Goal: Information Seeking & Learning: Find contact information

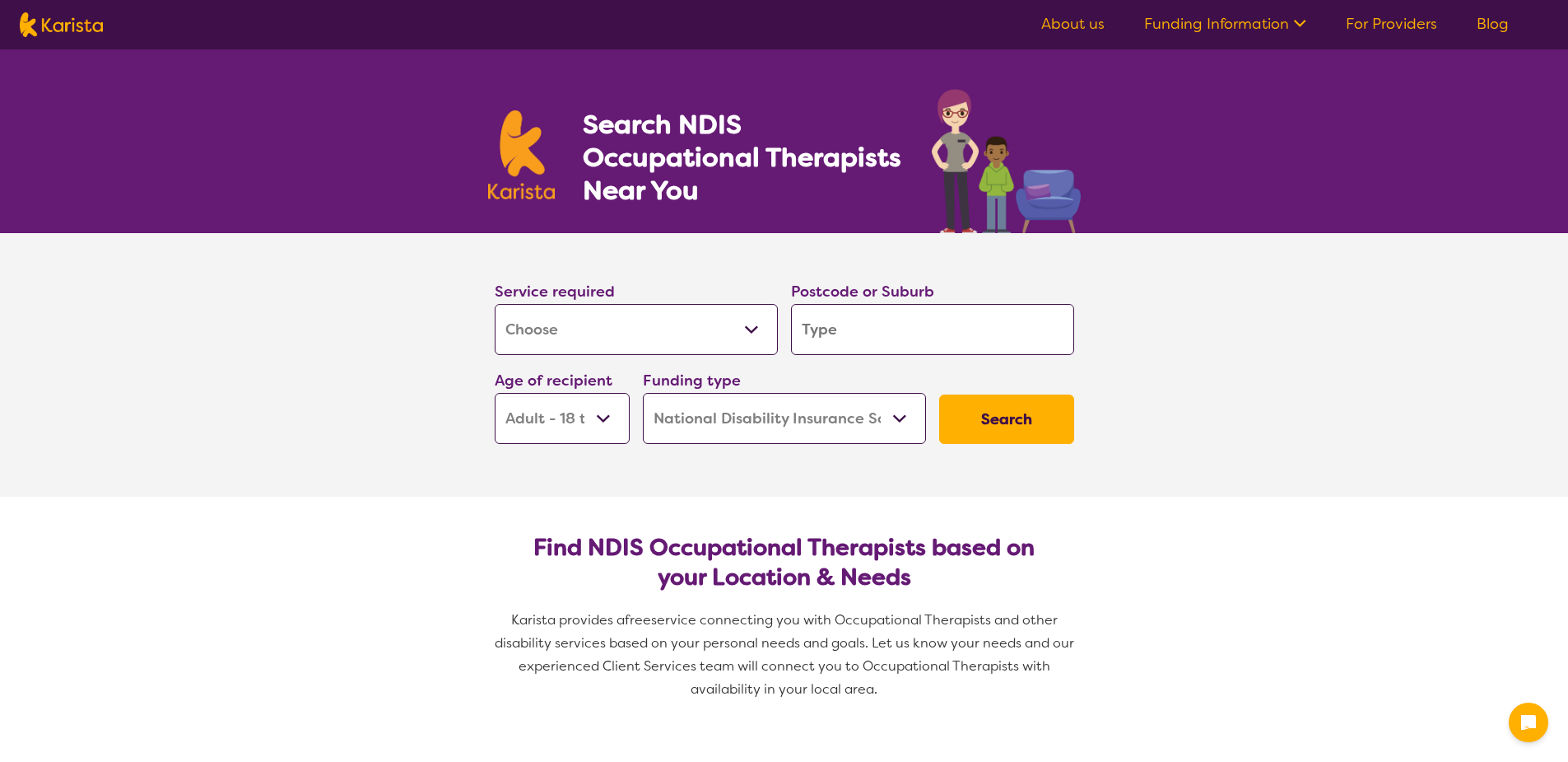
select select "[MEDICAL_DATA]"
select select "AD"
select select "NDIS"
select select "[MEDICAL_DATA]"
select select "AD"
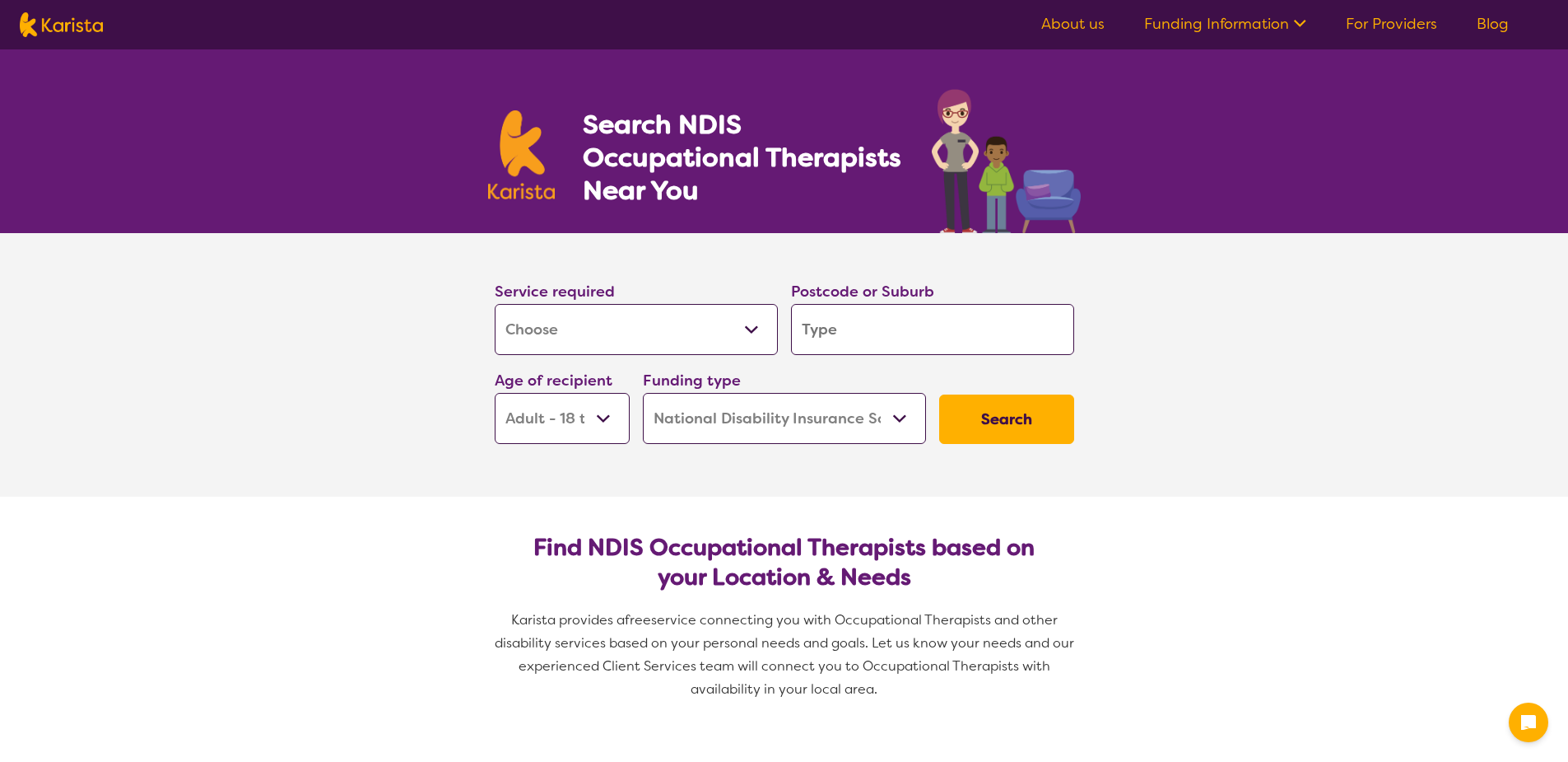
select select "NDIS"
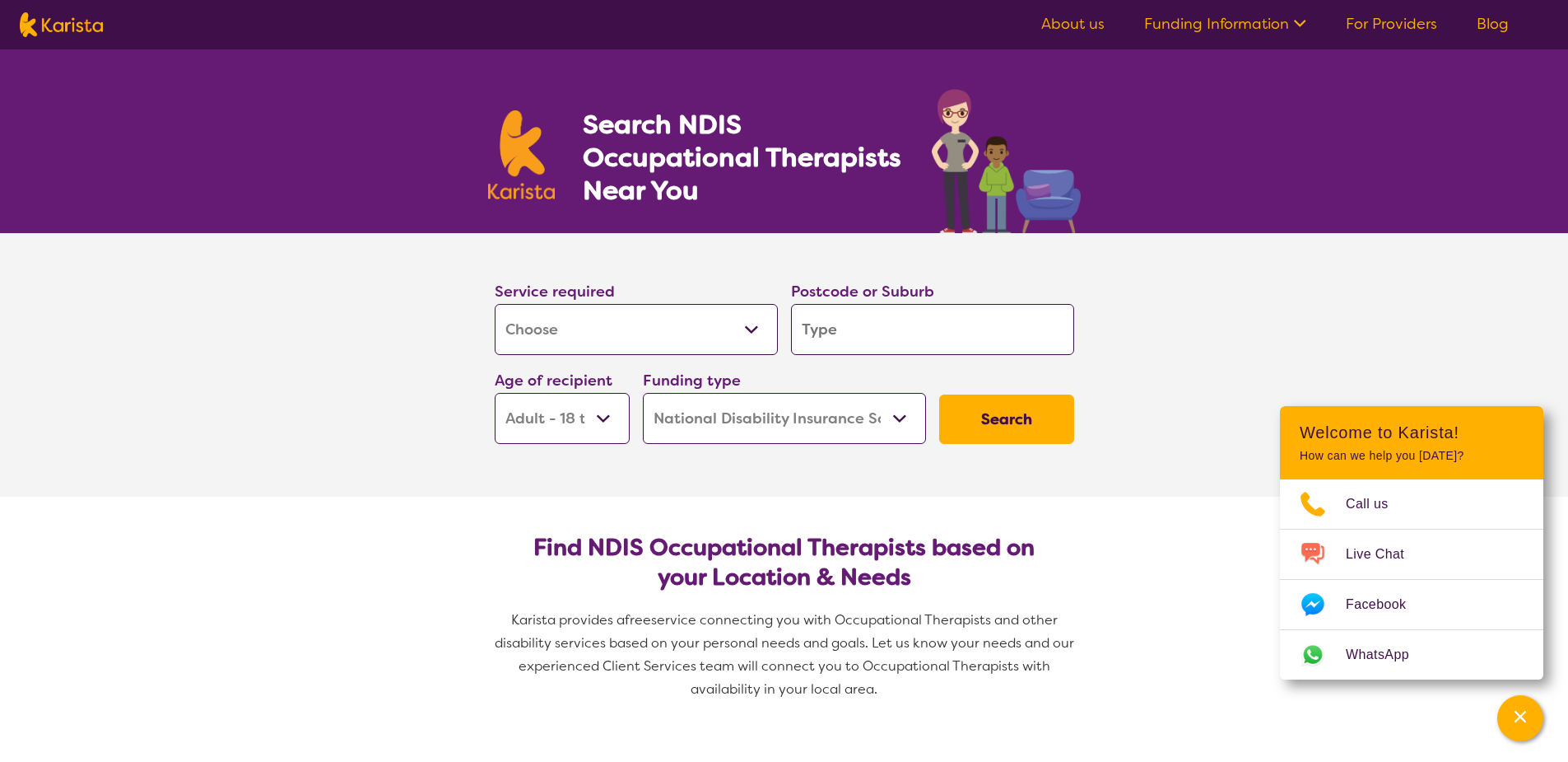
type input "3"
type input "30"
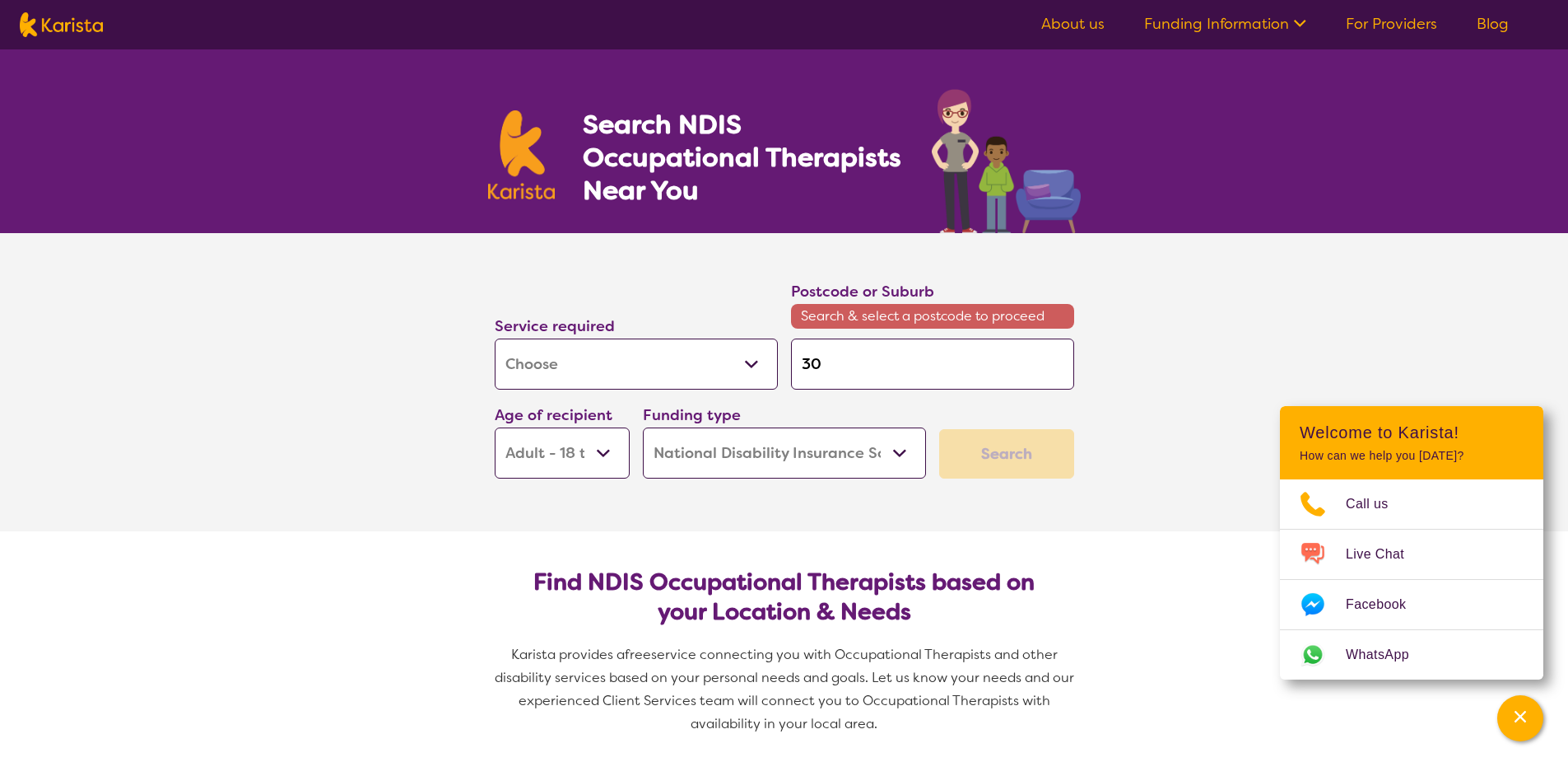
type input "305"
type input "3051"
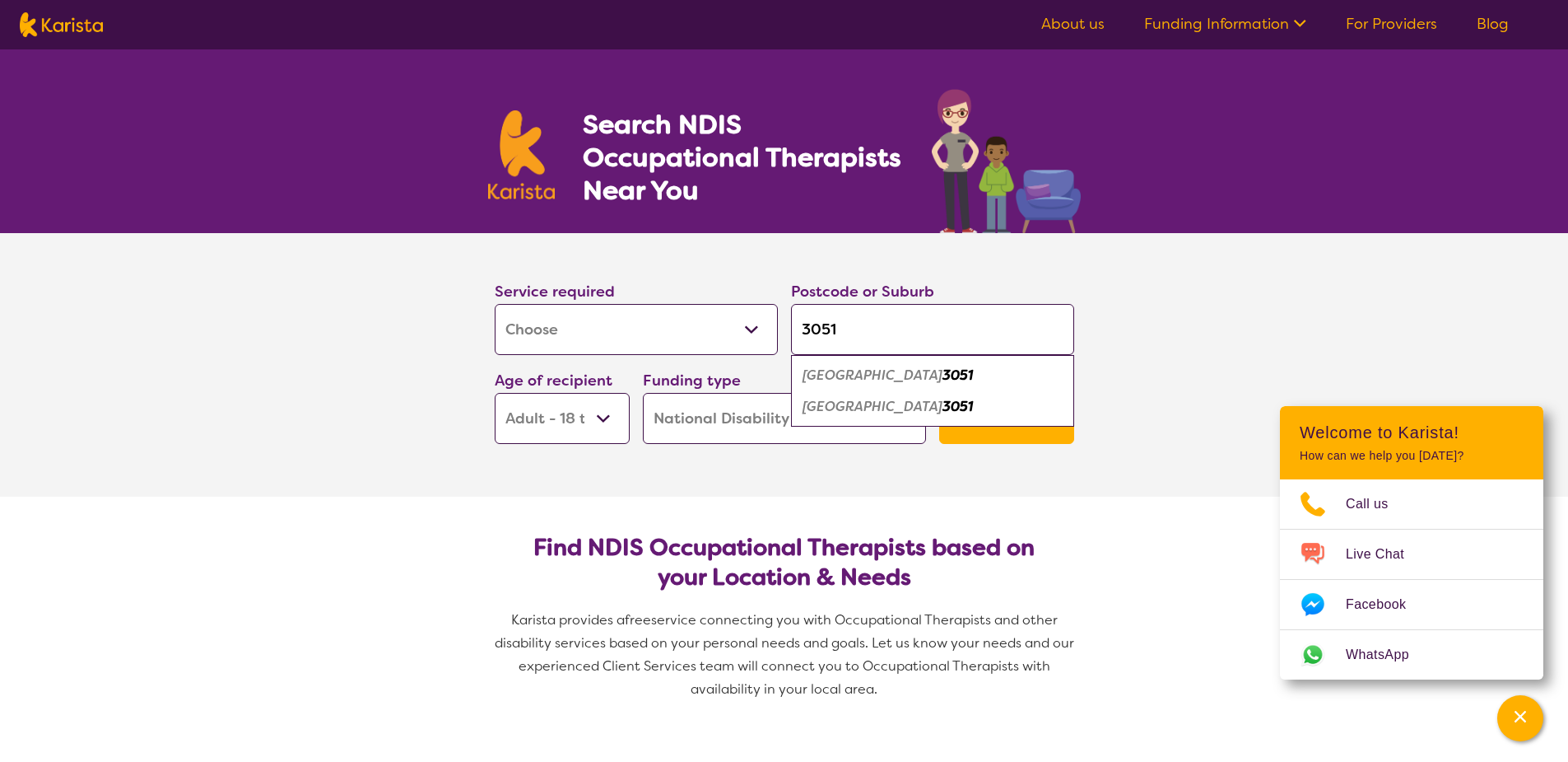
type input "3051"
click at [845, 401] on em "[GEOGRAPHIC_DATA]" at bounding box center [872, 406] width 140 height 17
click at [1011, 433] on button "Search" at bounding box center [1006, 419] width 135 height 49
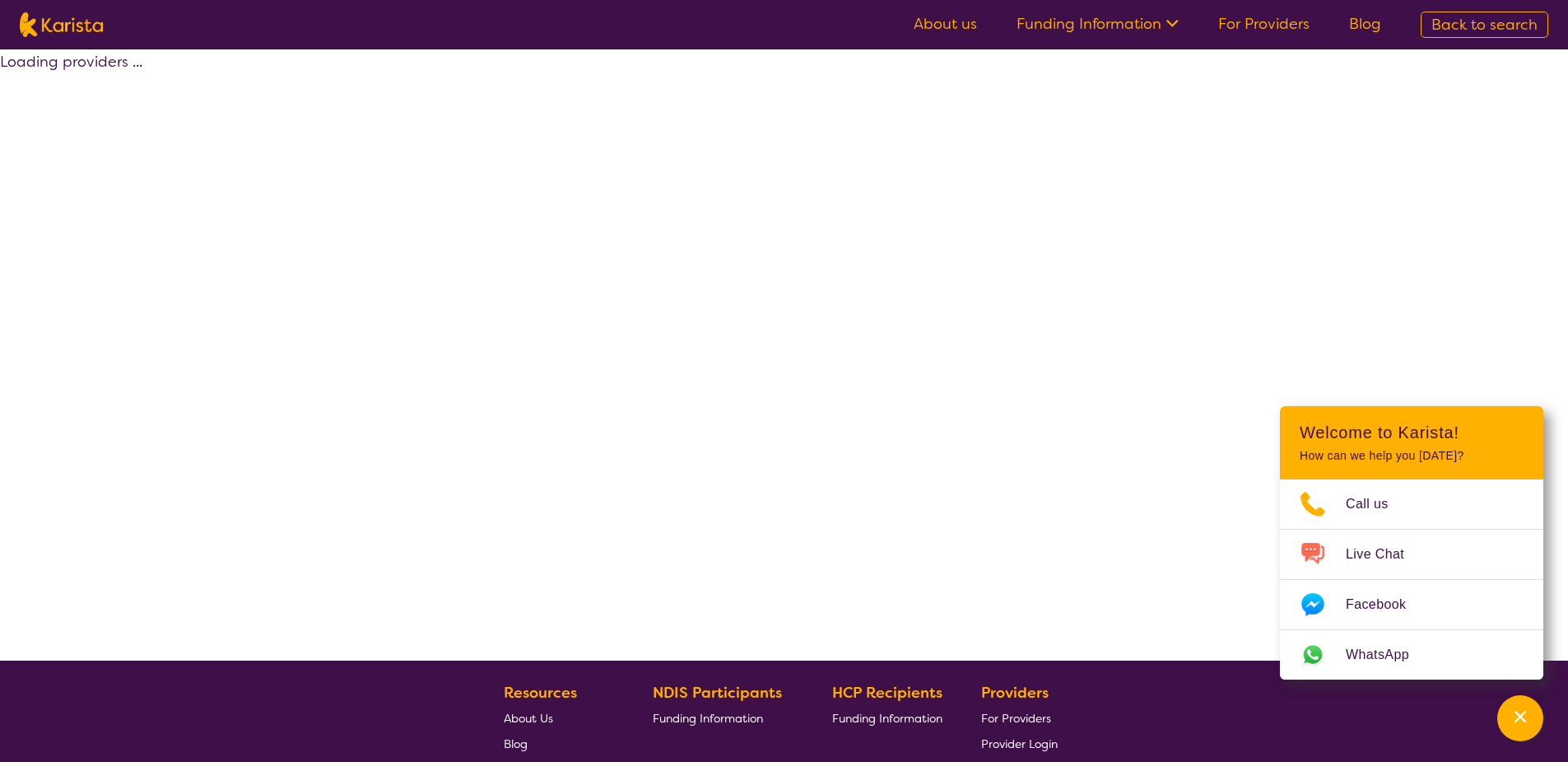
select select "by_score"
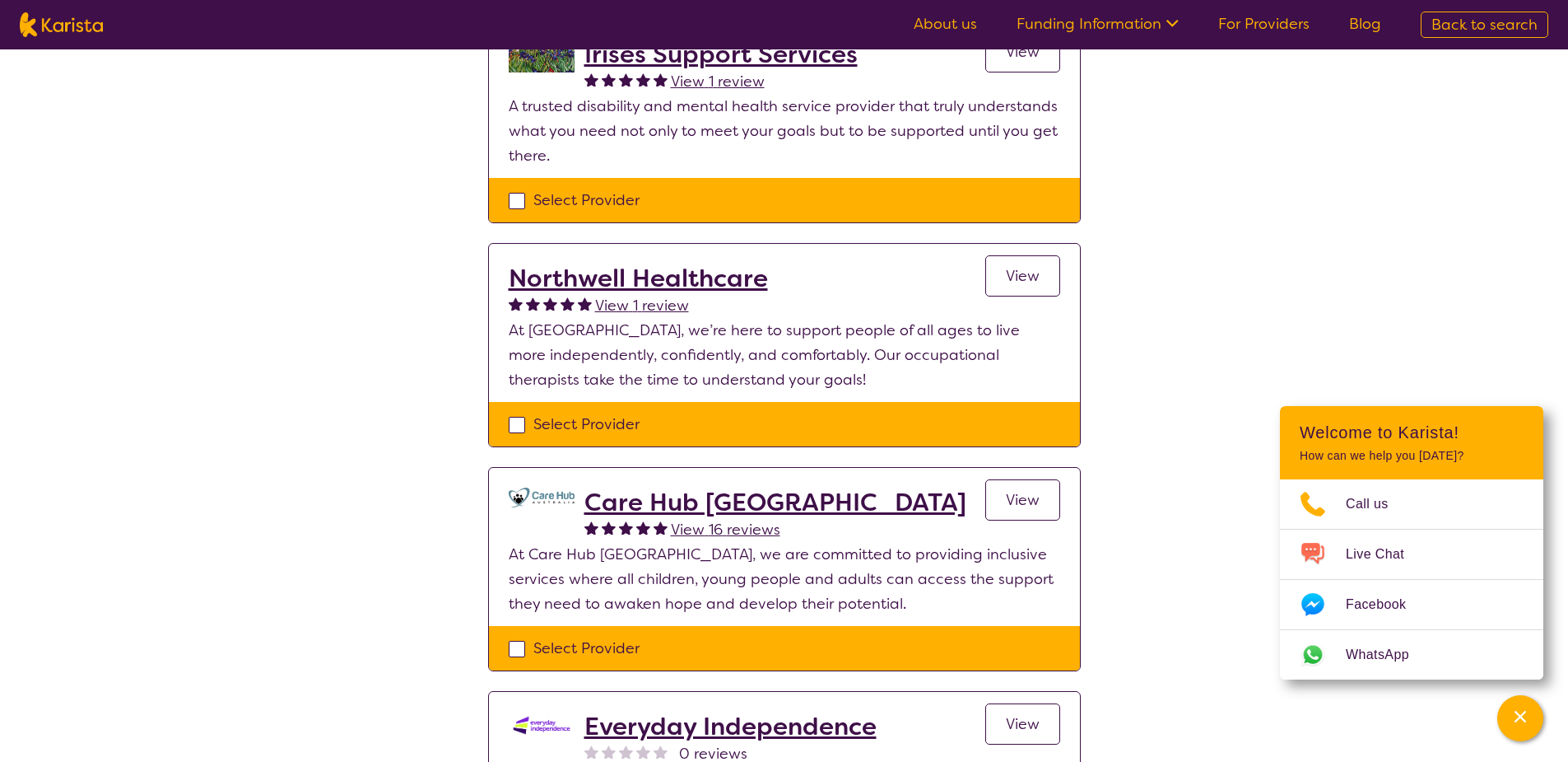
scroll to position [989, 0]
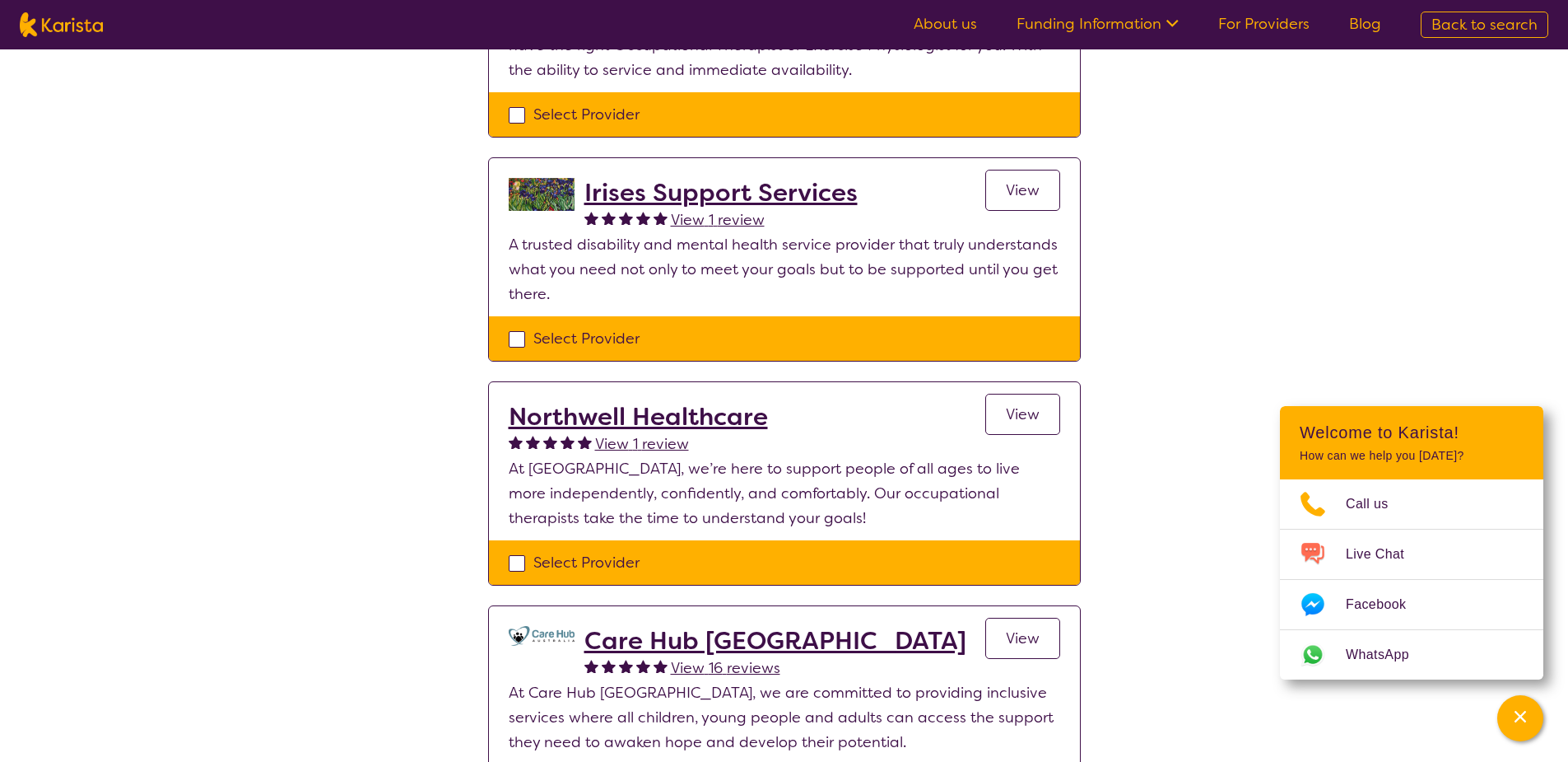
click at [1003, 394] on link "View" at bounding box center [1023, 414] width 75 height 42
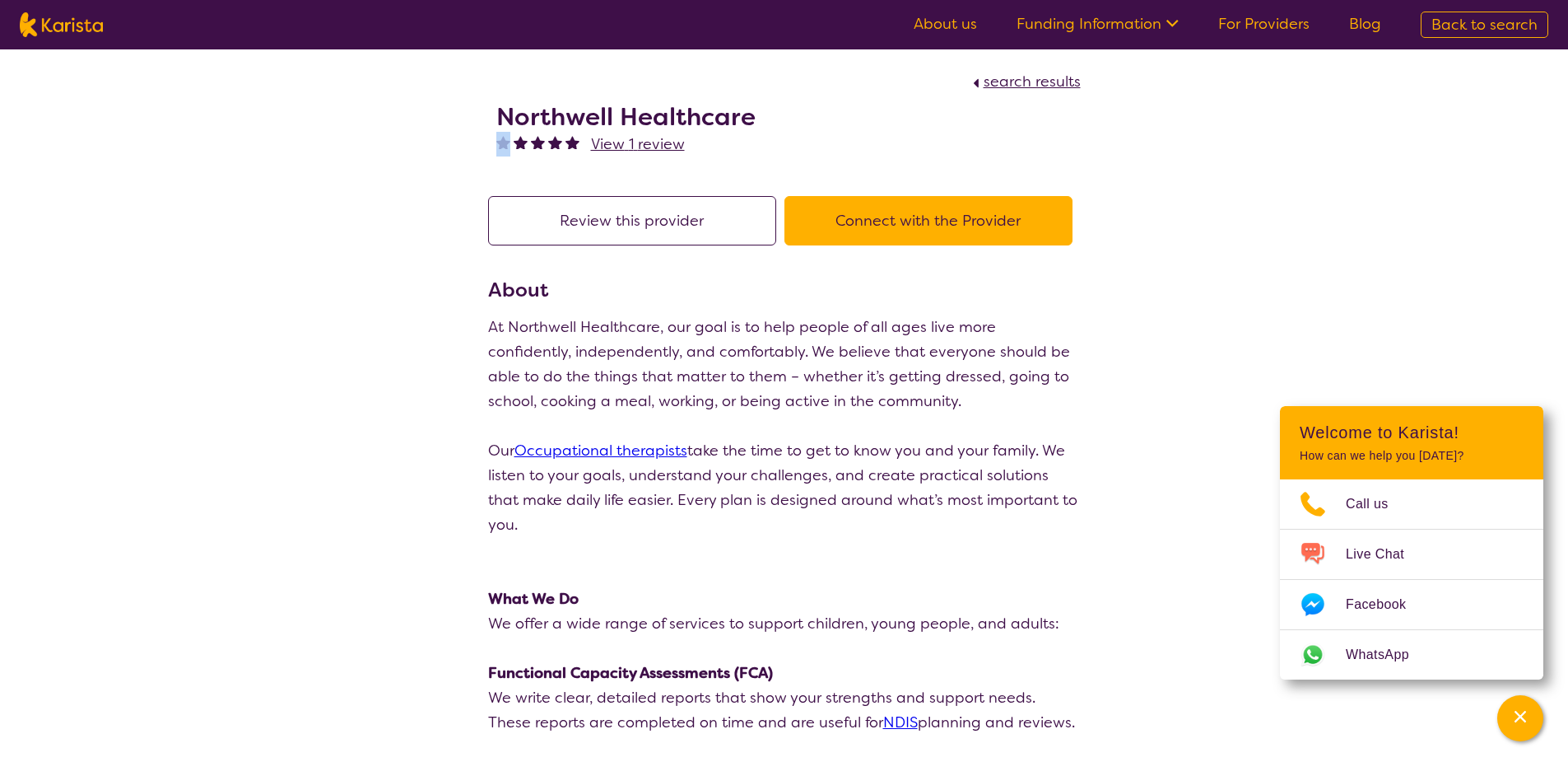
drag, startPoint x: 773, startPoint y: 114, endPoint x: 442, endPoint y: 131, distance: 331.4
click at [907, 125] on div "Northwell Healthcare View 1 review" at bounding box center [784, 135] width 593 height 82
drag, startPoint x: 559, startPoint y: 117, endPoint x: 765, endPoint y: 126, distance: 206.2
click at [765, 126] on div "Northwell Healthcare View 1 review" at bounding box center [784, 135] width 593 height 82
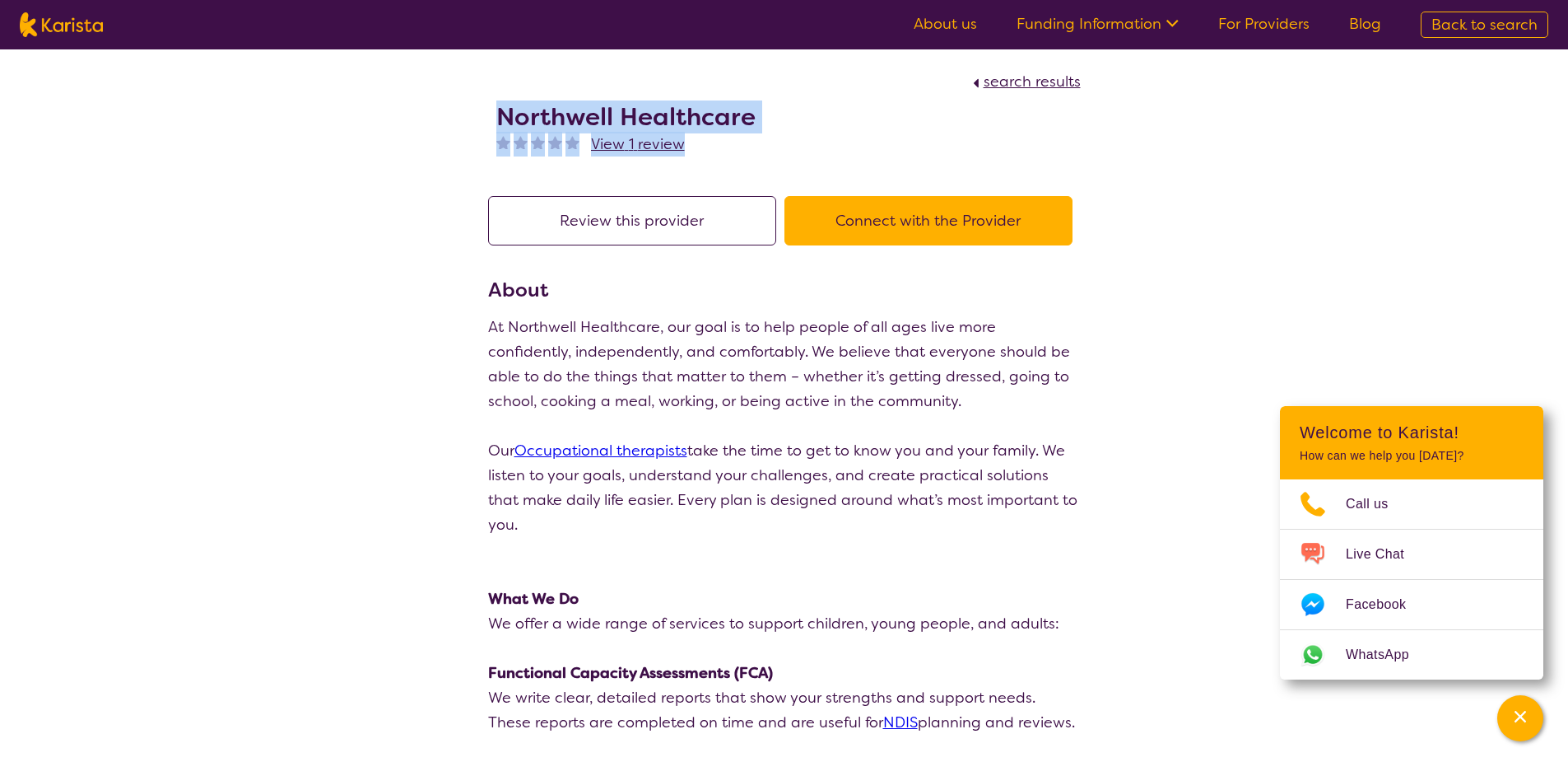
drag, startPoint x: 488, startPoint y: 114, endPoint x: 851, endPoint y: 139, distance: 363.9
click at [851, 139] on section "search results Northwell Healthcare View 1 review" at bounding box center [784, 112] width 632 height 126
drag, startPoint x: 851, startPoint y: 139, endPoint x: 784, endPoint y: 139, distance: 67.0
click at [833, 139] on div "Northwell Healthcare View 1 review" at bounding box center [784, 135] width 593 height 82
drag, startPoint x: 491, startPoint y: 120, endPoint x: 770, endPoint y: 119, distance: 279.0
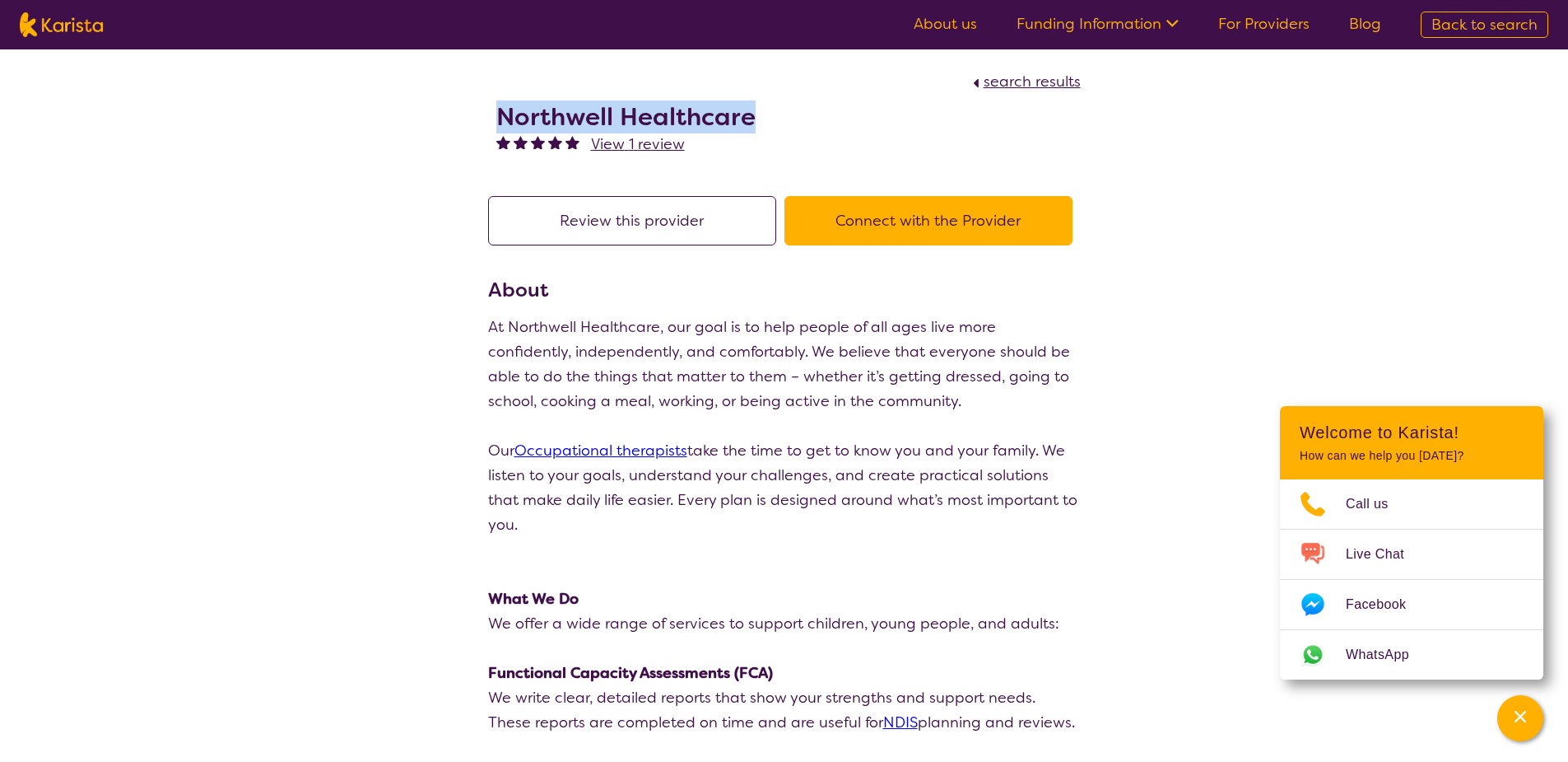
click at [770, 119] on div "Northwell Healthcare View 1 review" at bounding box center [784, 135] width 593 height 82
copy h2 "Northwell Healthcare"
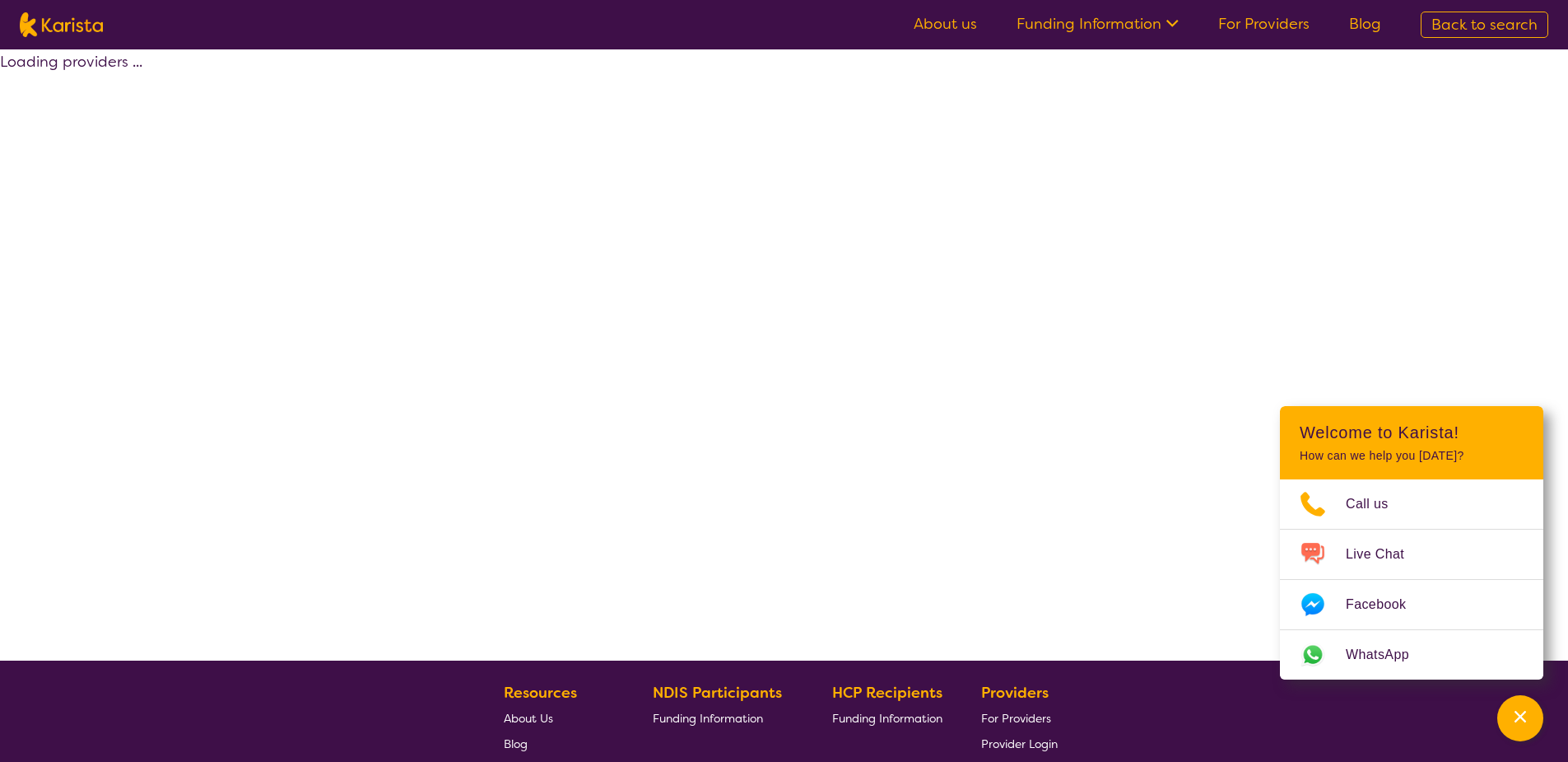
scroll to position [295, 0]
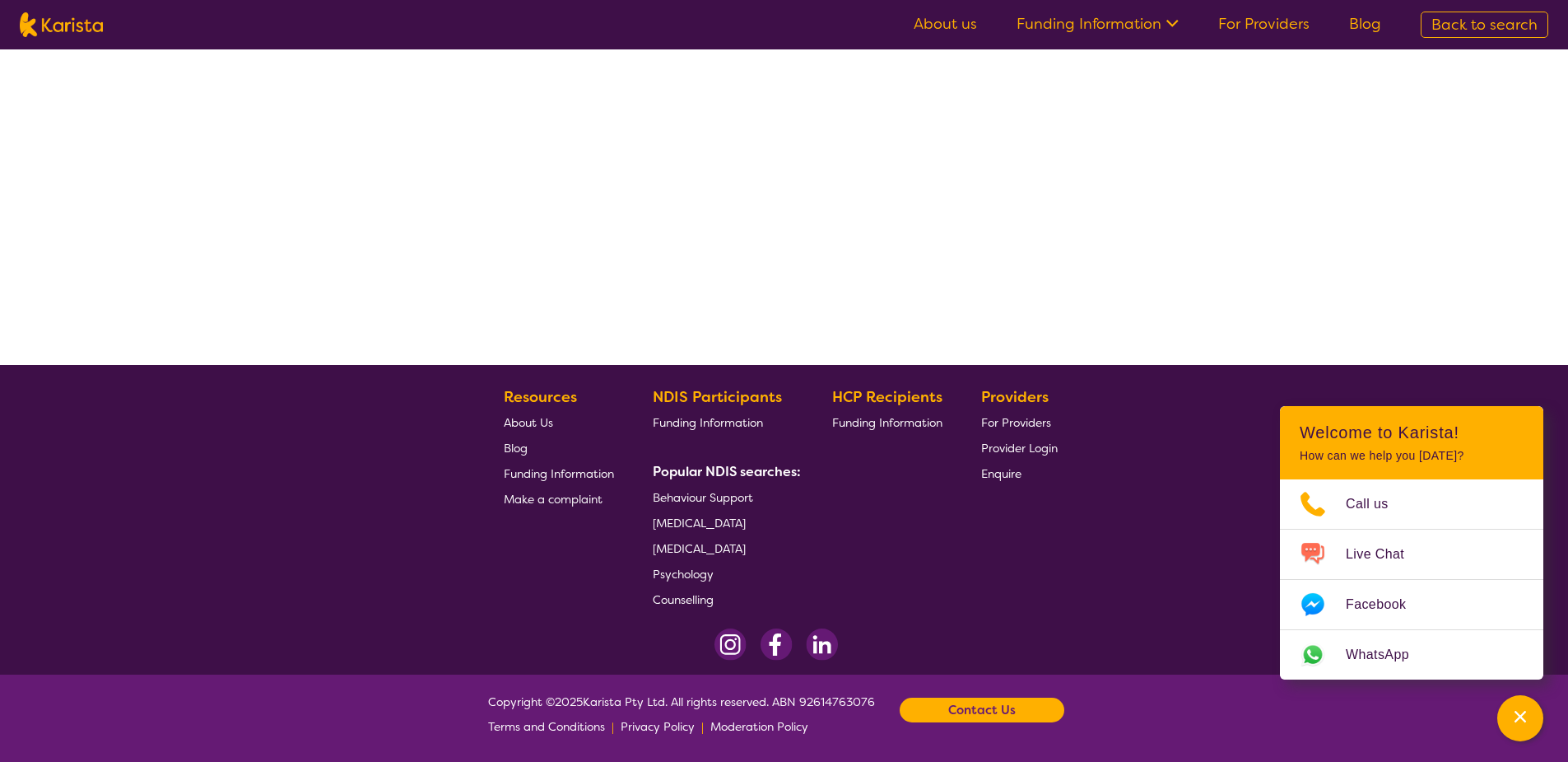
select select "by_score"
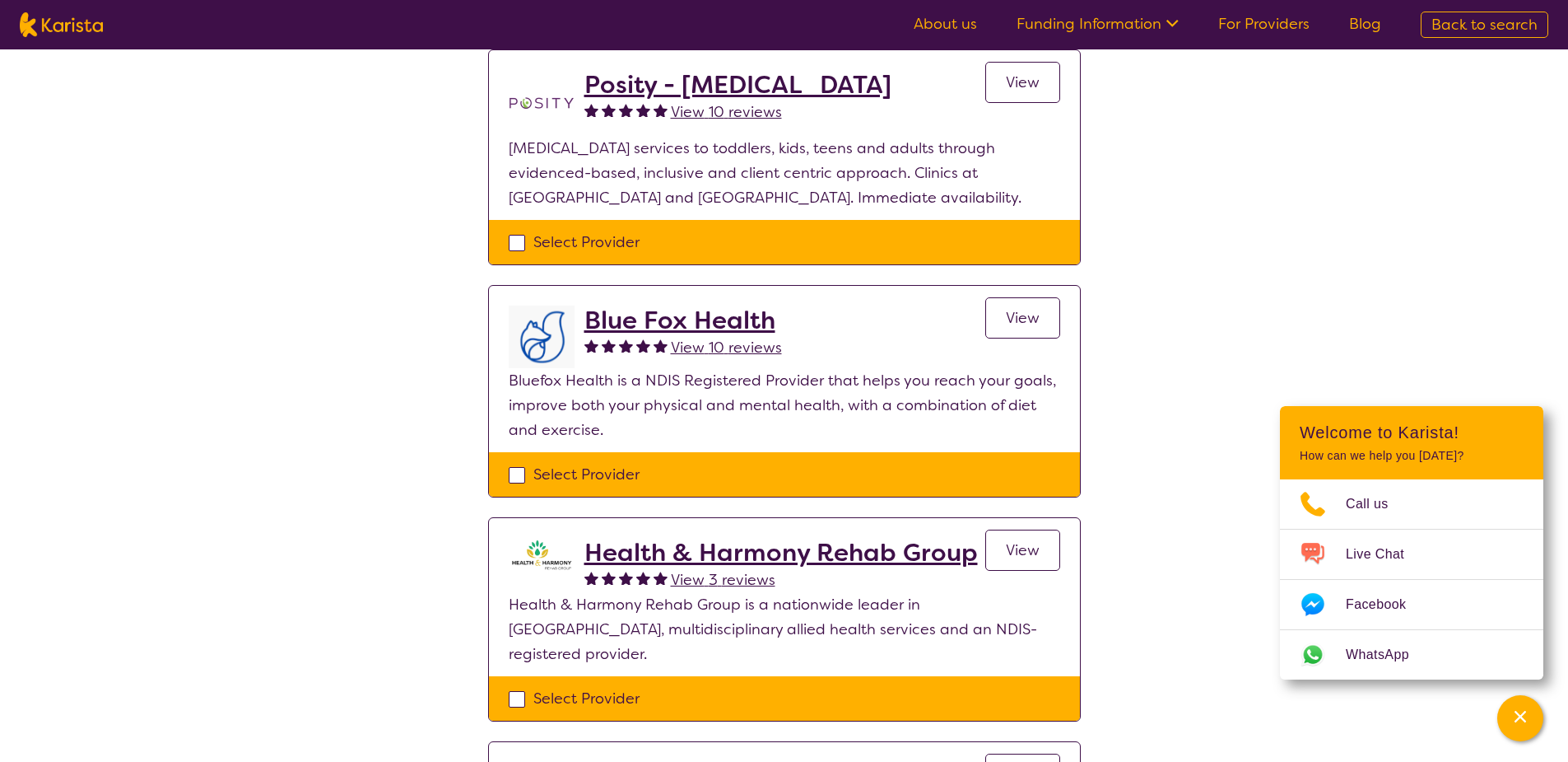
scroll to position [0, 0]
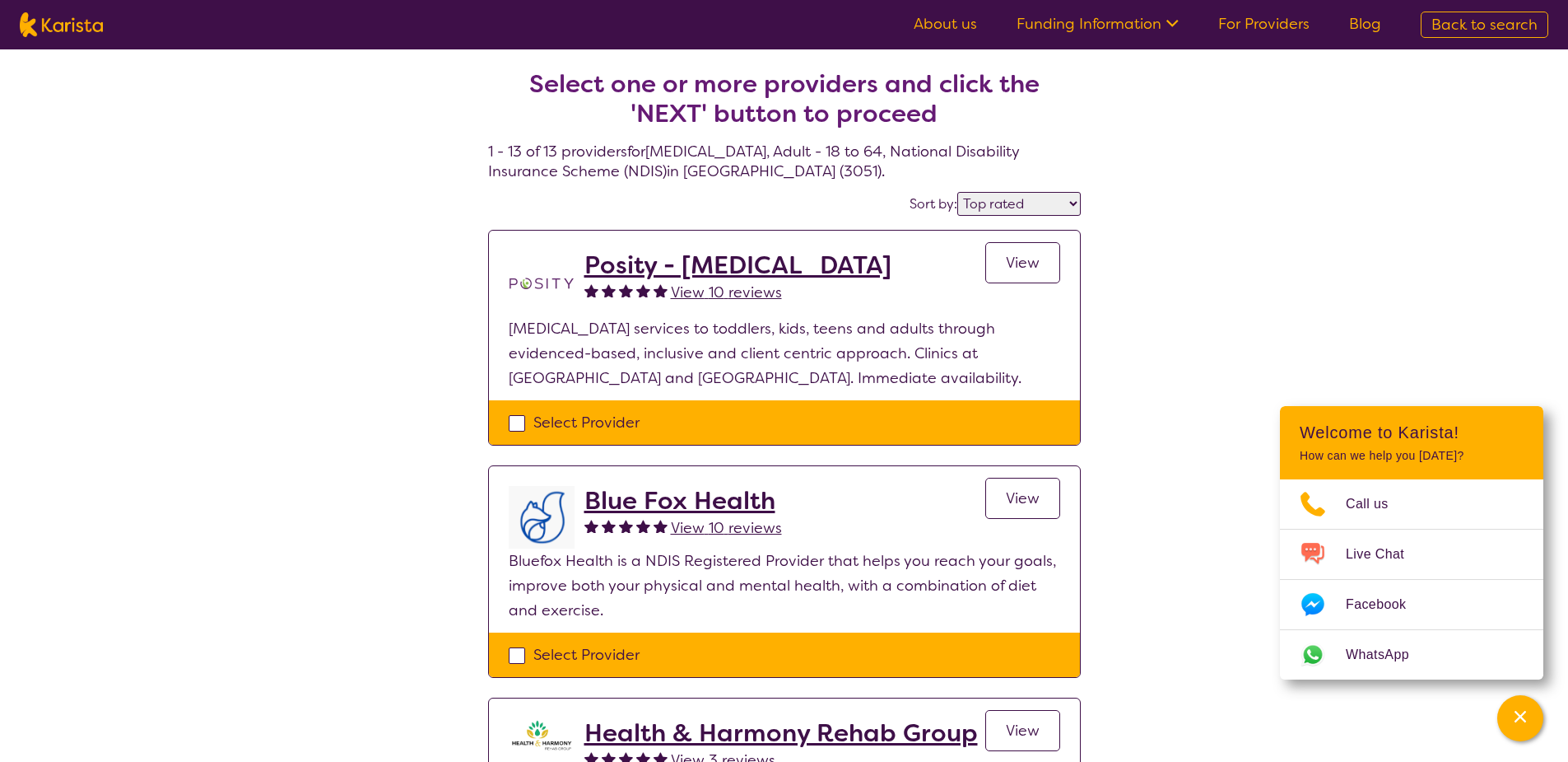
click at [992, 269] on link "View" at bounding box center [1023, 262] width 75 height 42
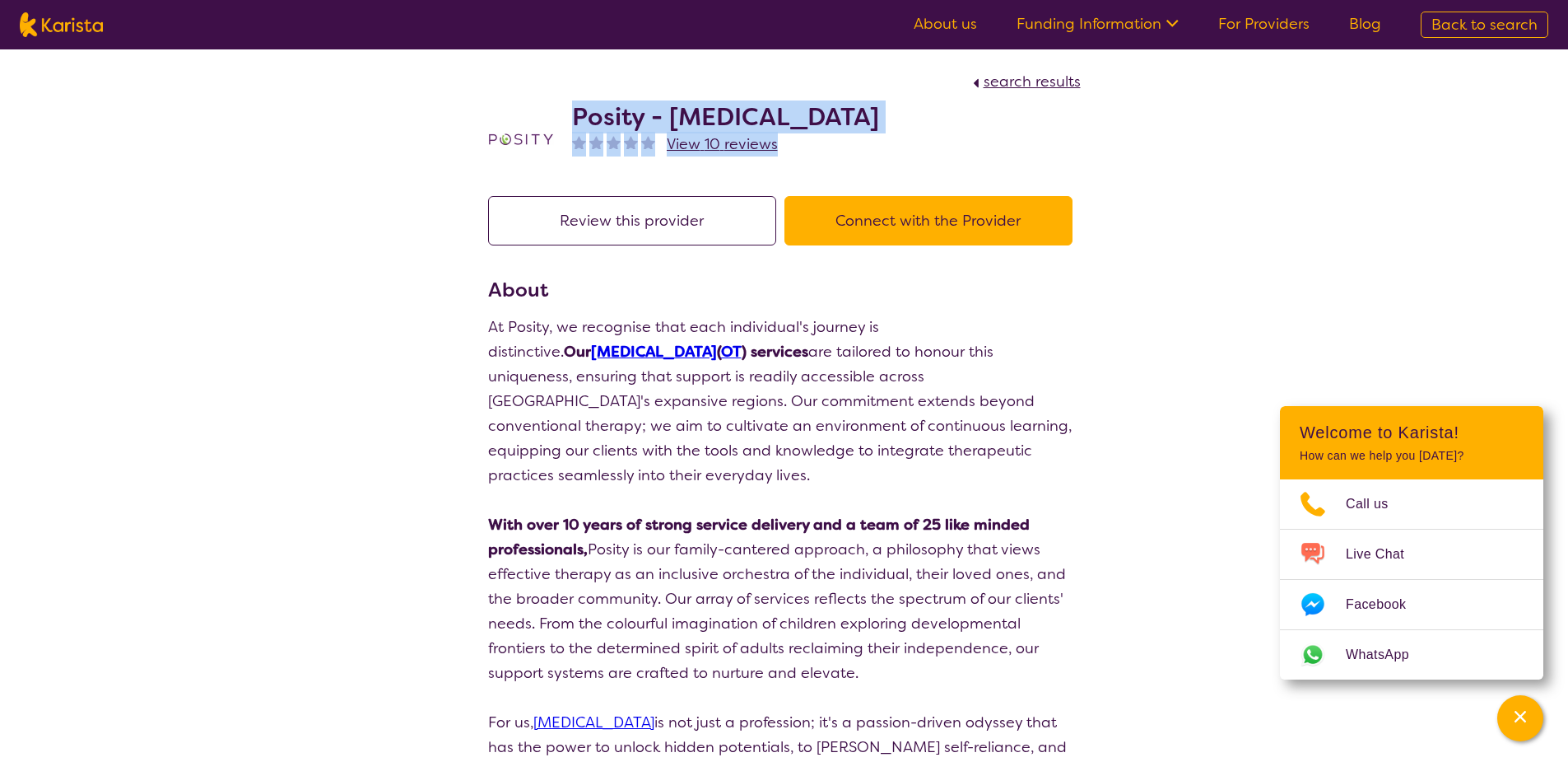
drag, startPoint x: 968, startPoint y: 132, endPoint x: 568, endPoint y: 119, distance: 400.2
click at [568, 119] on div "Posity - [MEDICAL_DATA] View 10 reviews" at bounding box center [784, 135] width 593 height 82
click at [989, 156] on div "Posity - [MEDICAL_DATA] View 10 reviews" at bounding box center [784, 135] width 593 height 82
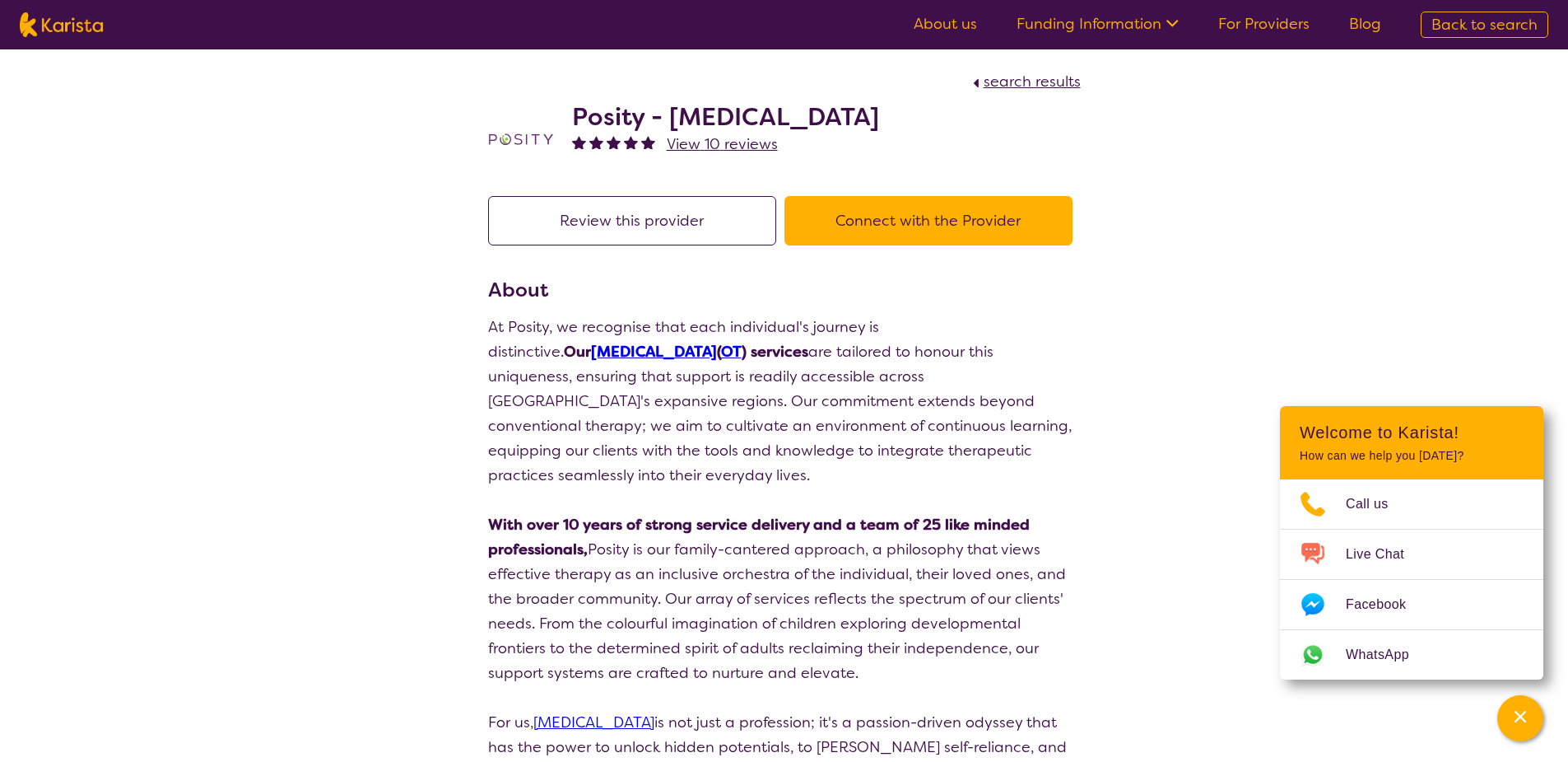
drag, startPoint x: 944, startPoint y: 126, endPoint x: 572, endPoint y: 97, distance: 373.1
click at [572, 97] on div "Posity - [MEDICAL_DATA] View 10 reviews" at bounding box center [784, 135] width 593 height 82
copy h2 "Posity - [MEDICAL_DATA]"
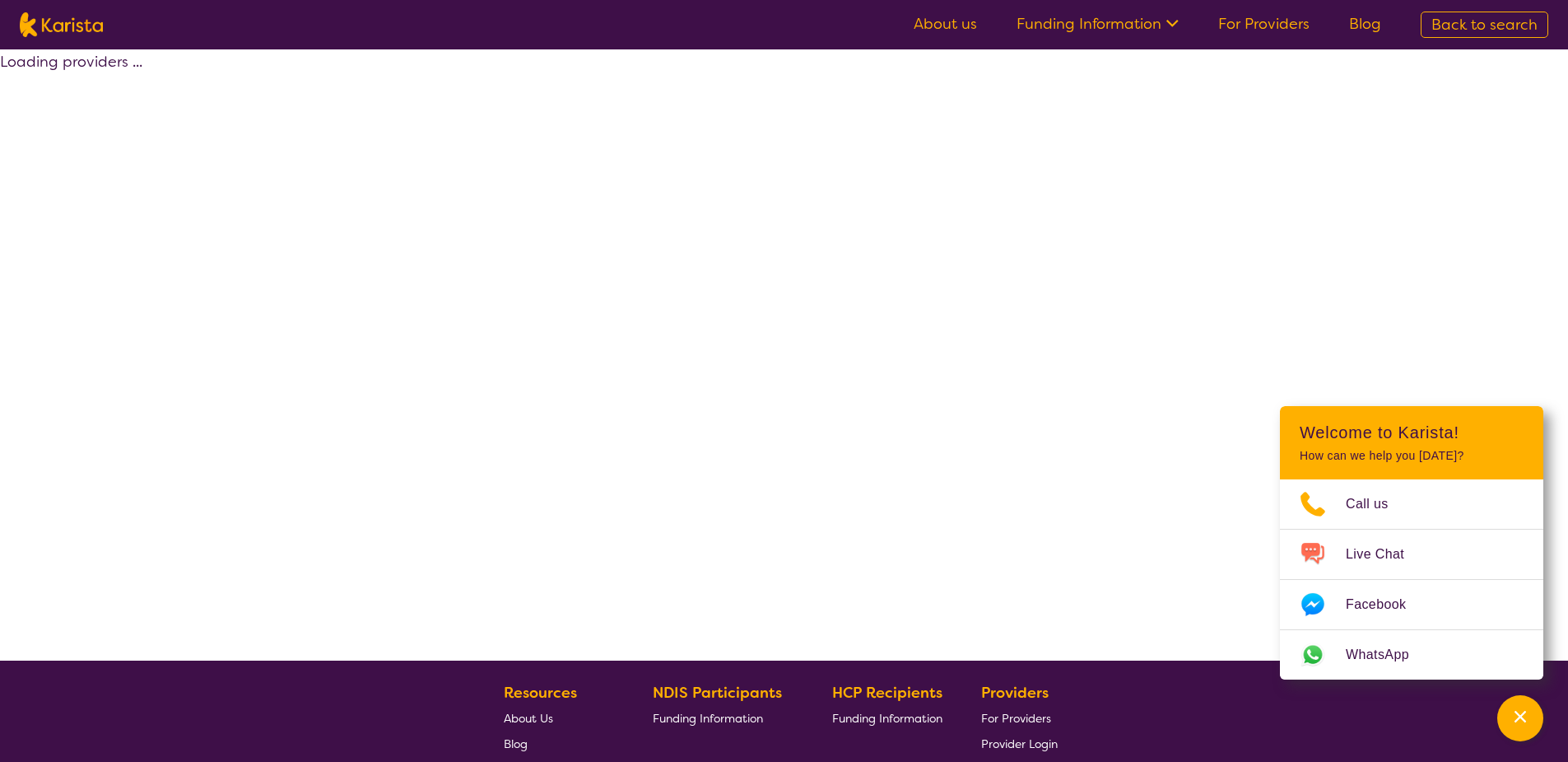
select select "by_score"
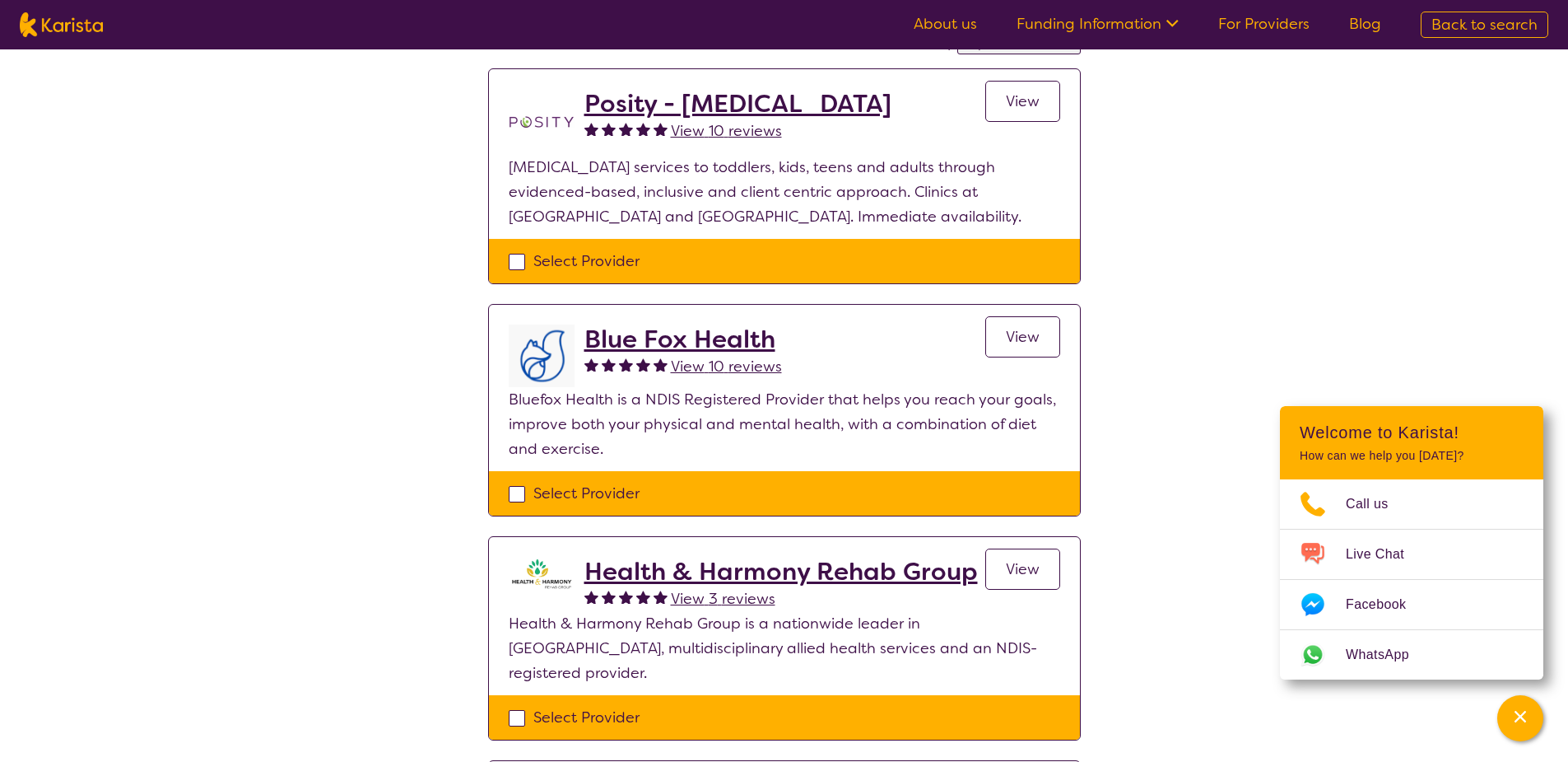
scroll to position [165, 0]
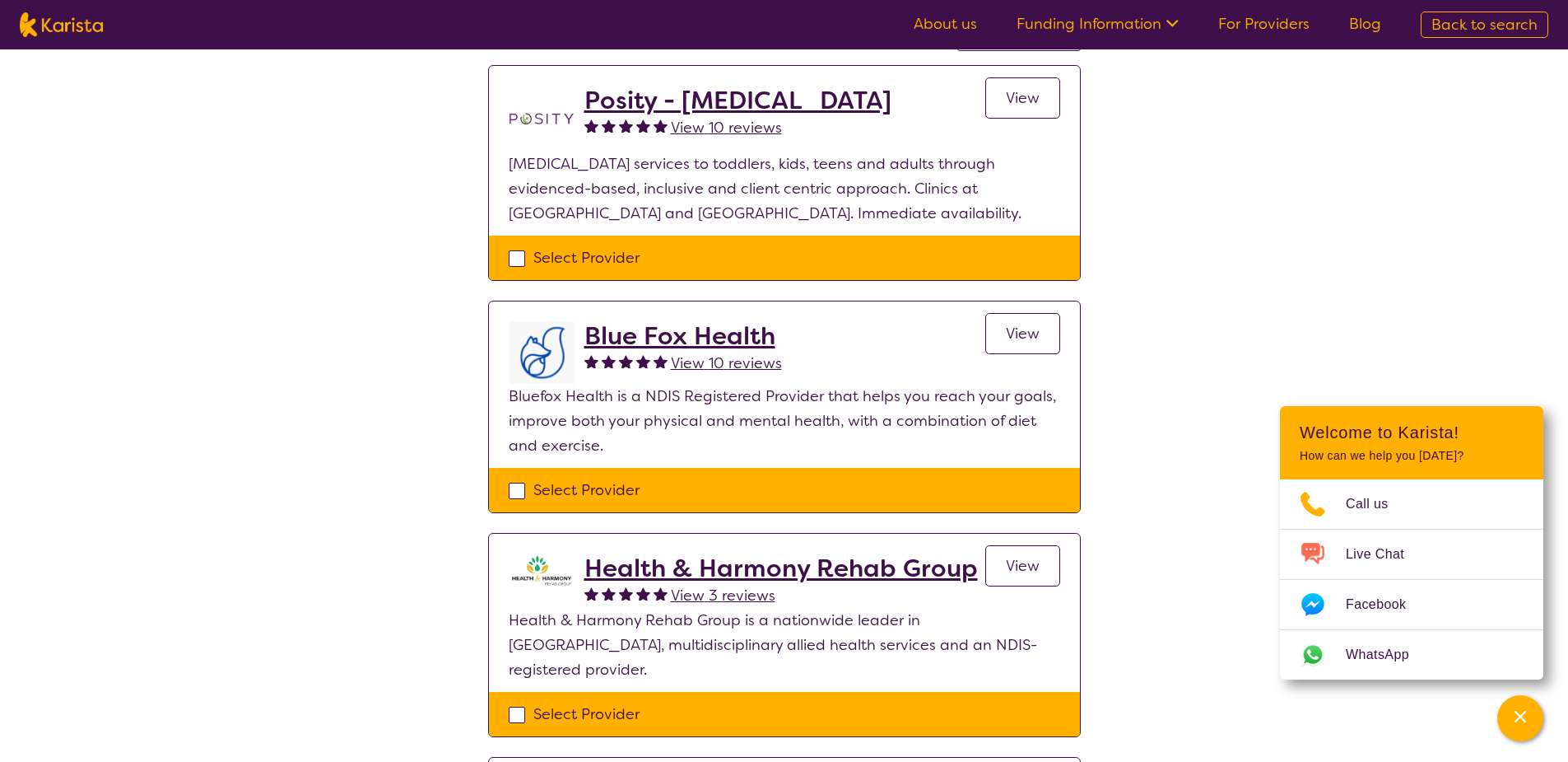
click at [857, 568] on h2 "Health & Harmony Rehab Group" at bounding box center [781, 568] width 393 height 30
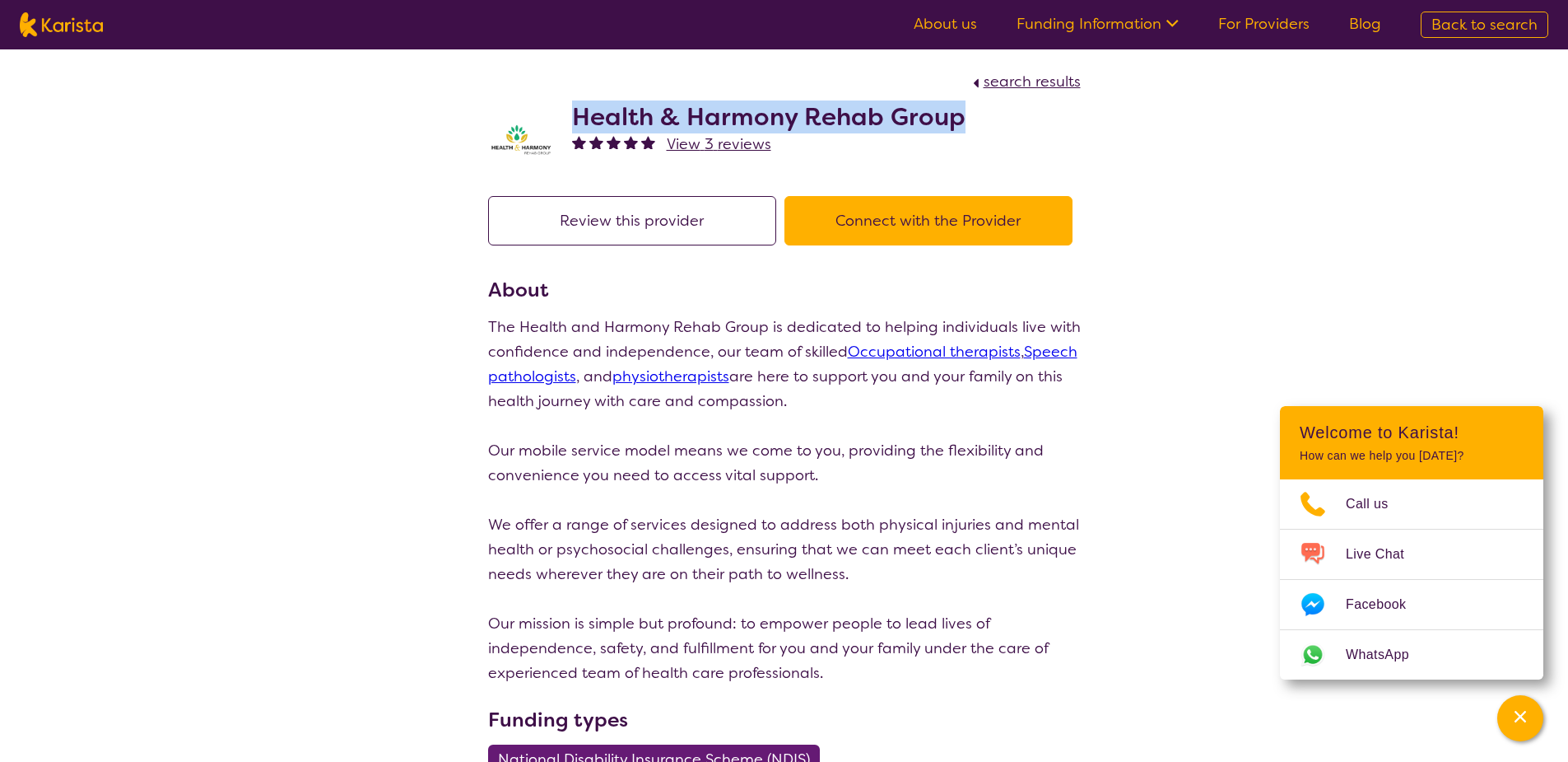
drag, startPoint x: 946, startPoint y: 115, endPoint x: 565, endPoint y: 104, distance: 381.2
click at [565, 104] on div "Health & Harmony Rehab Group View 3 reviews" at bounding box center [784, 135] width 593 height 82
copy h2 "Health & Harmony Rehab Group"
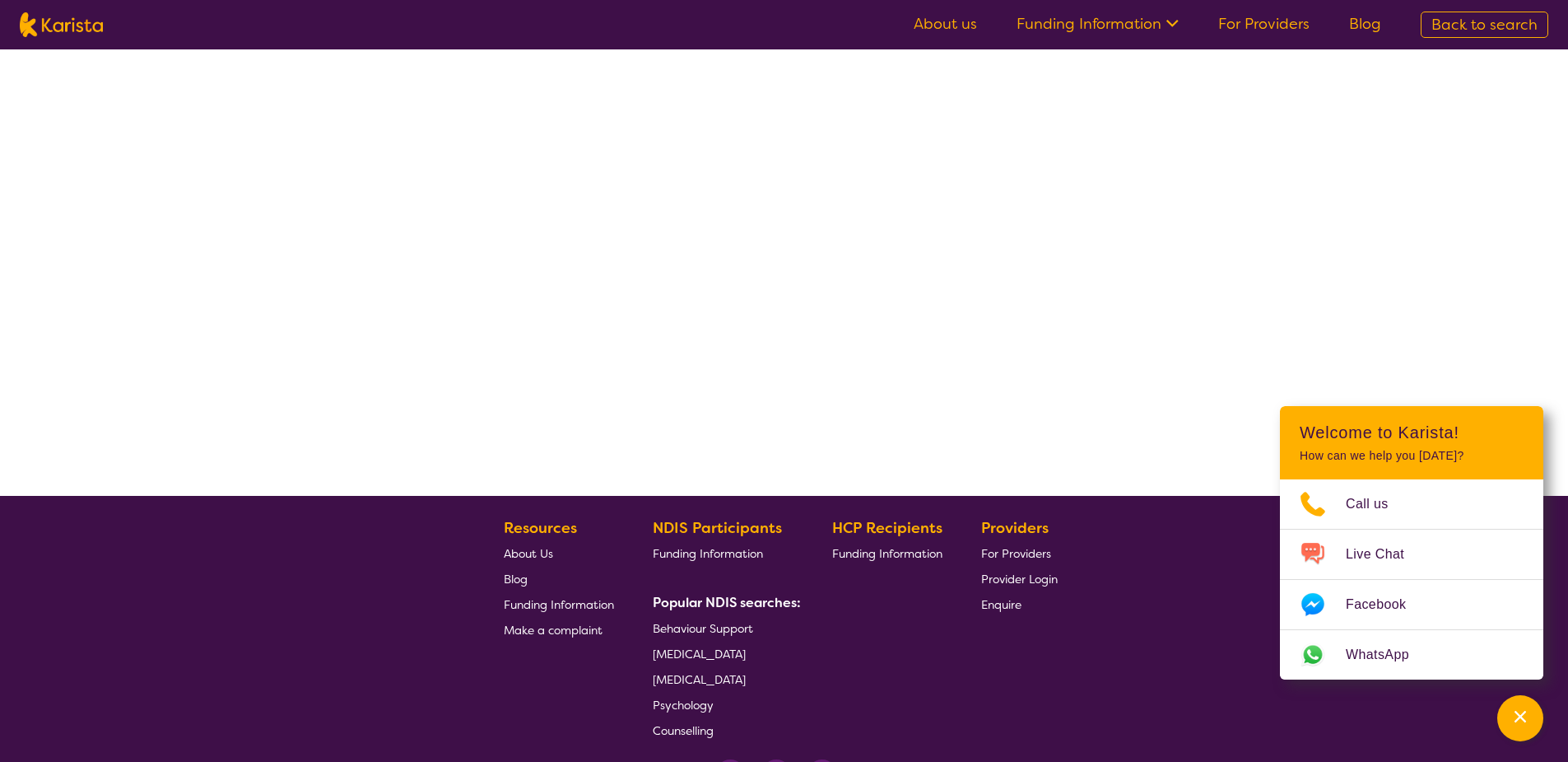
select select "by_score"
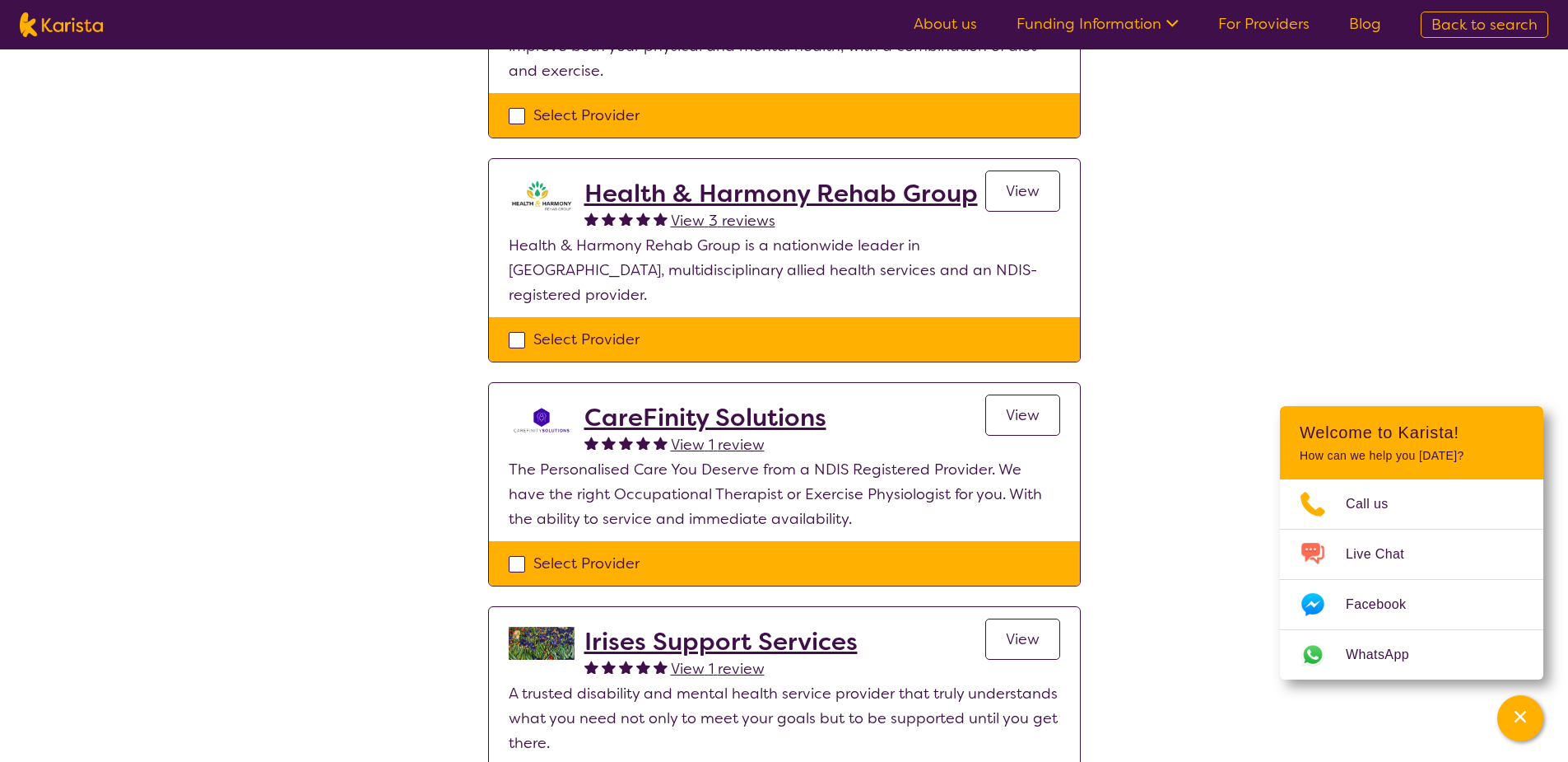
scroll to position [576, 0]
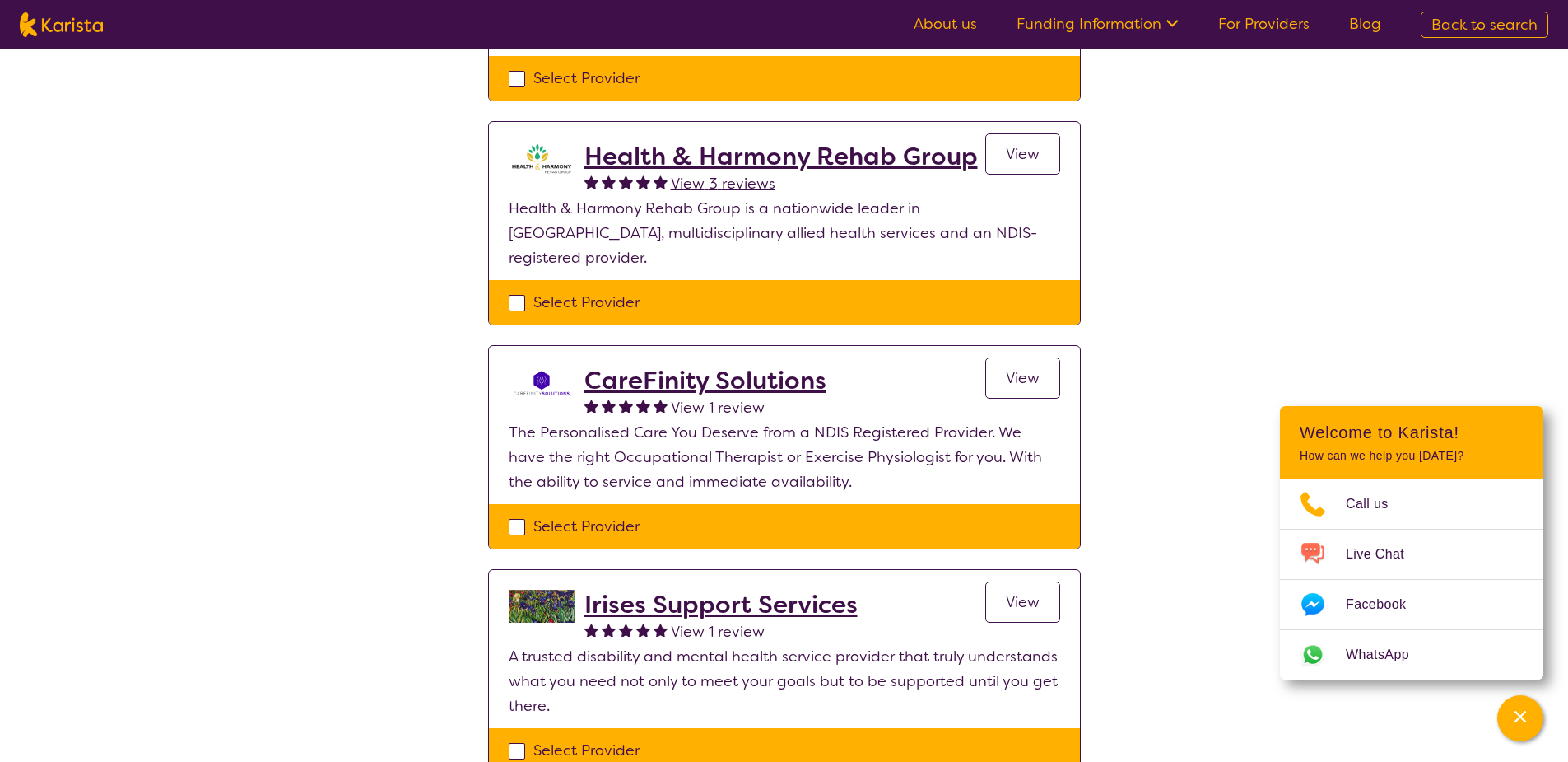
click at [869, 380] on div "CareFinity Solutions View 1 review View" at bounding box center [822, 393] width 476 height 54
click at [812, 366] on h2 "CareFinity Solutions" at bounding box center [705, 380] width 242 height 30
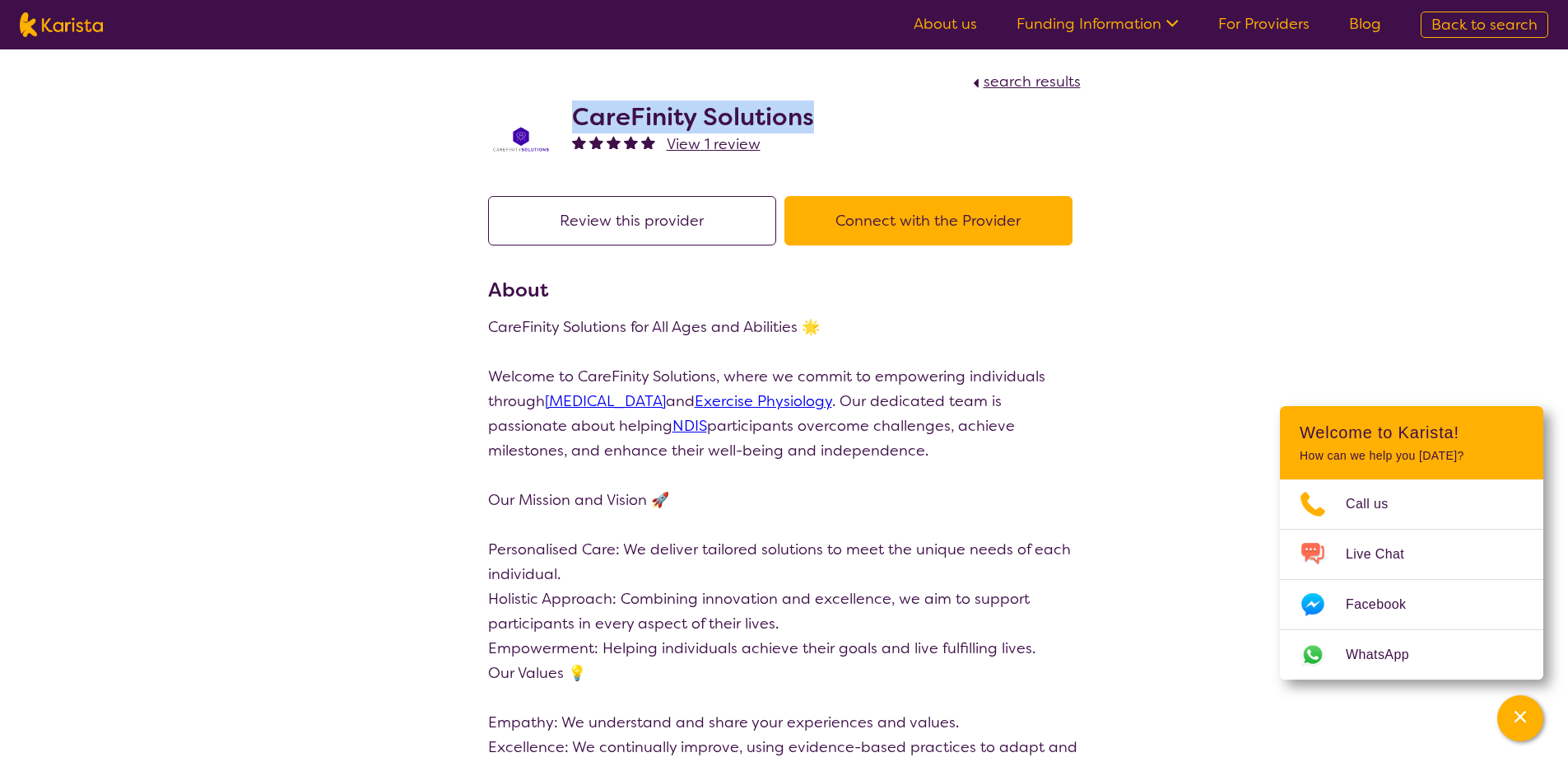
drag, startPoint x: 811, startPoint y: 115, endPoint x: 559, endPoint y: 109, distance: 252.1
click at [559, 109] on div "CareFinity Solutions View 1 review" at bounding box center [784, 135] width 593 height 82
copy h2 "CareFinity Solutions"
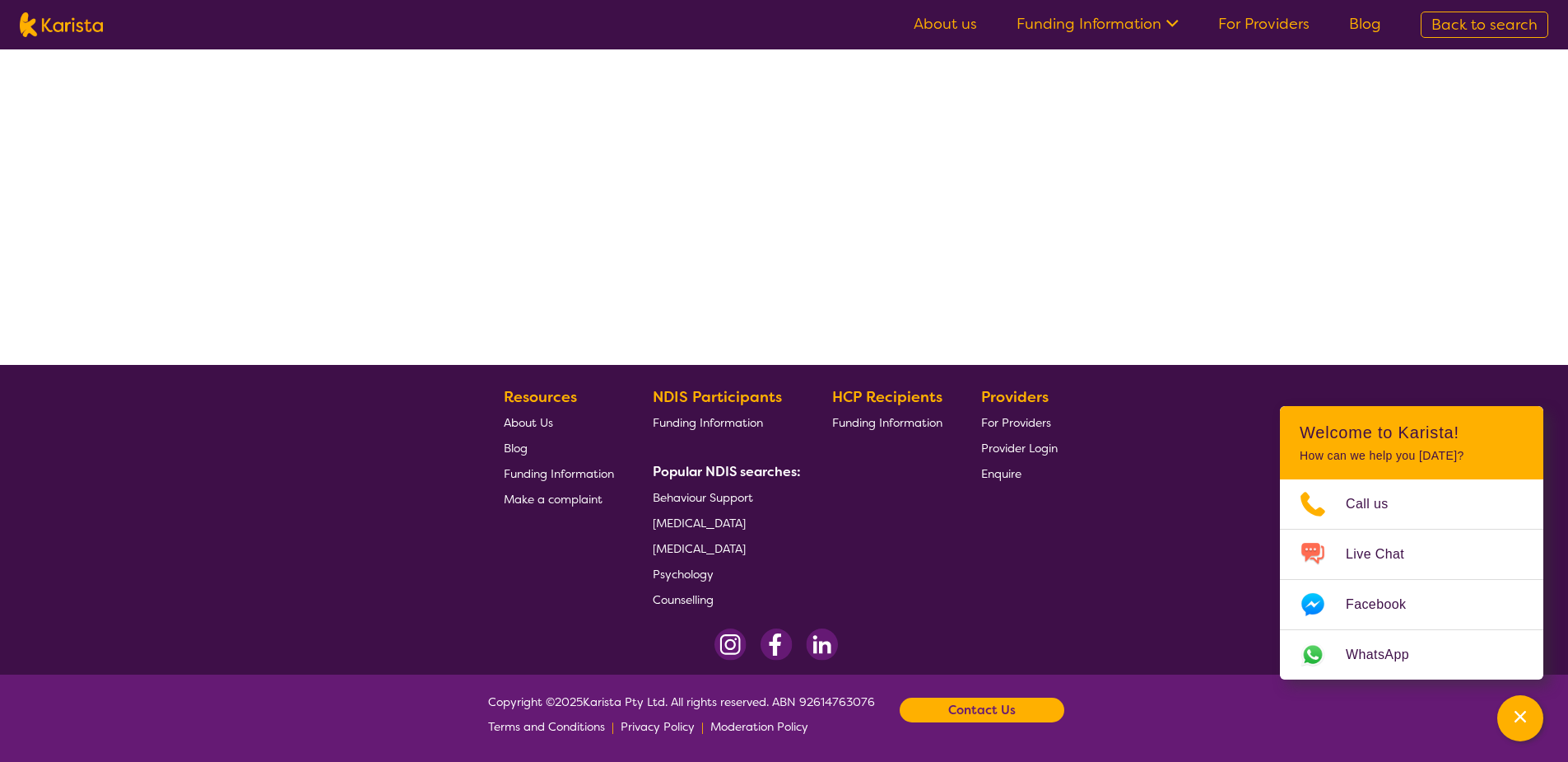
select select "by_score"
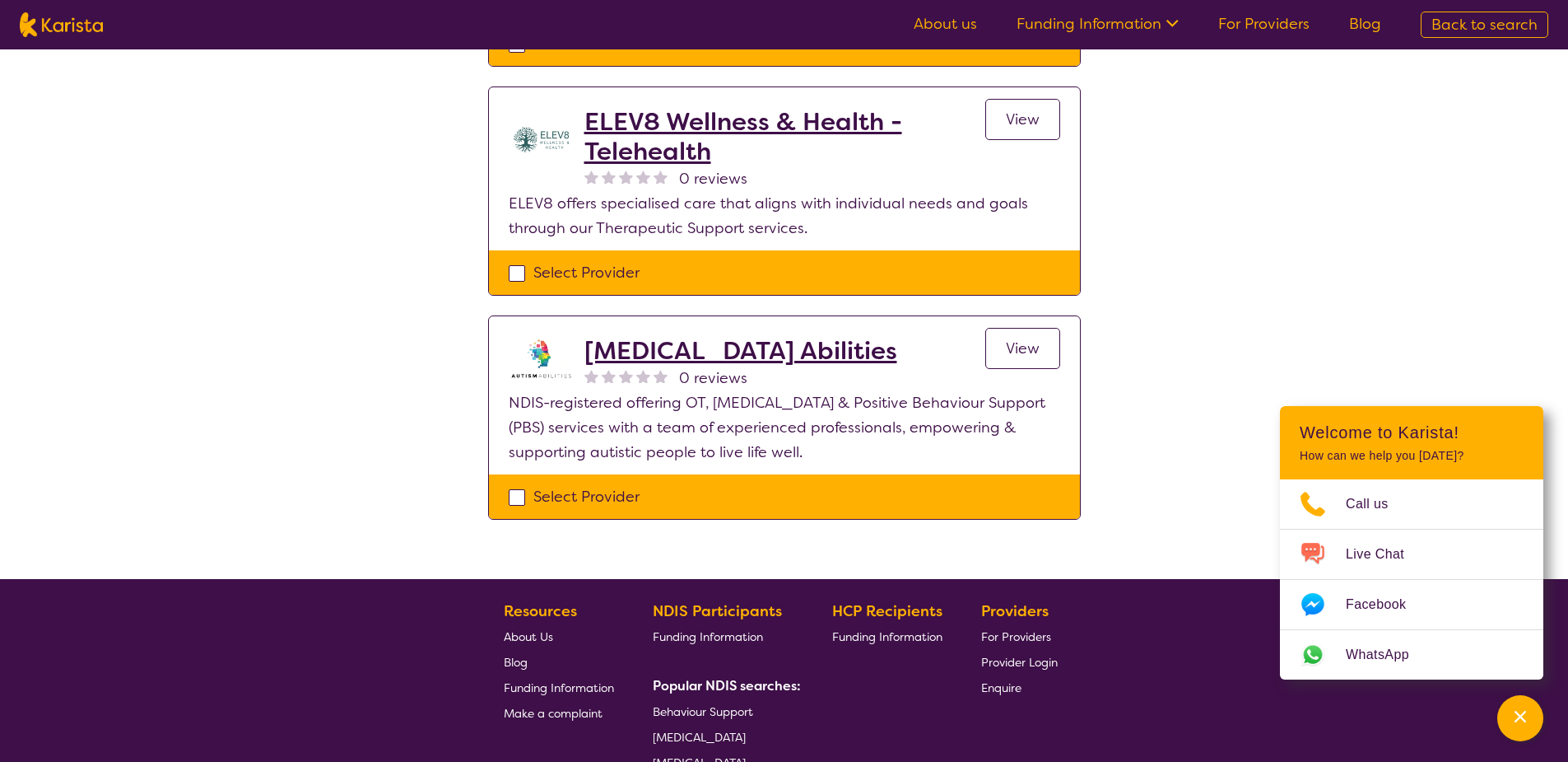
scroll to position [2684, 0]
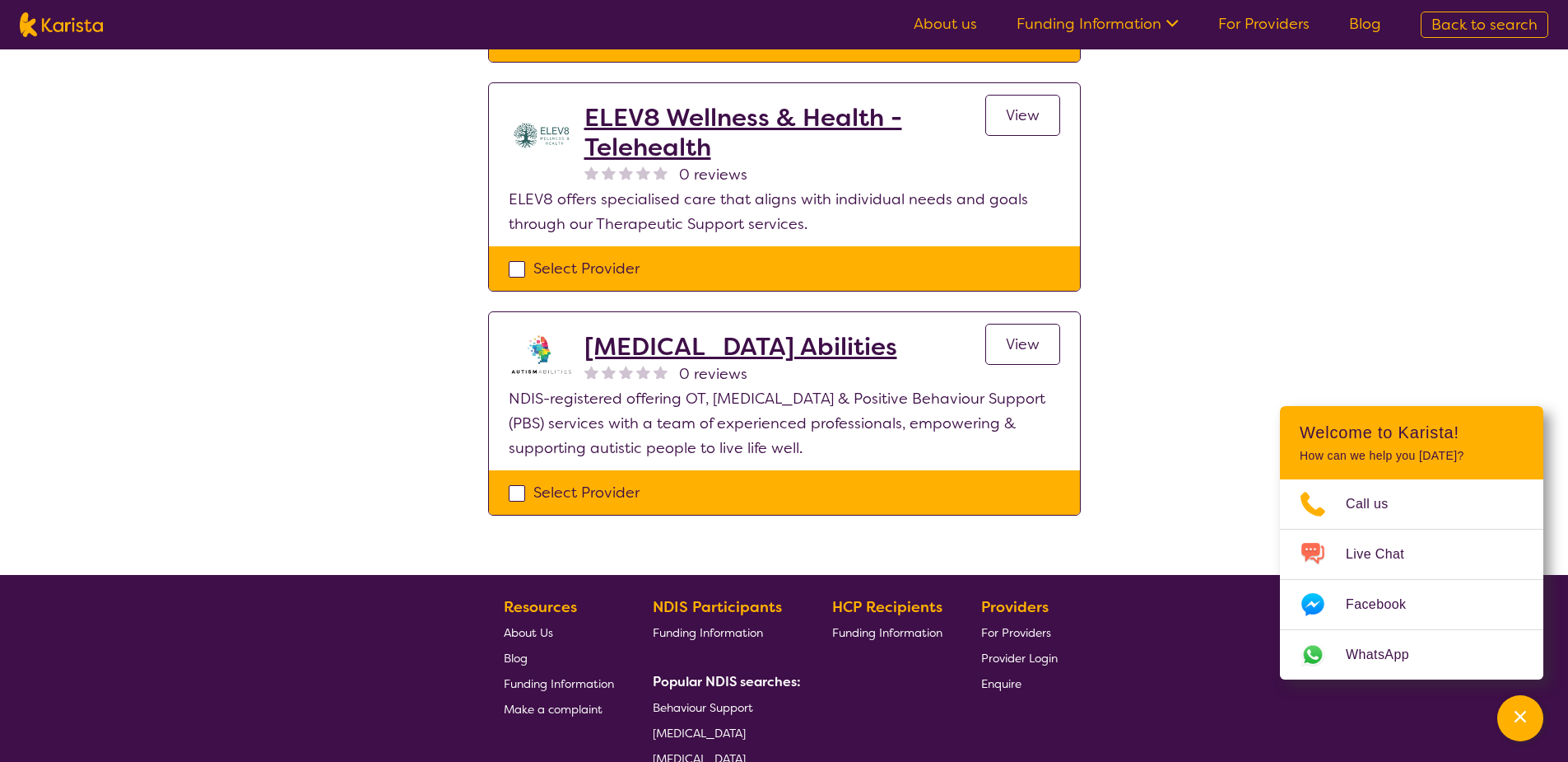
click at [735, 332] on h2 "[MEDICAL_DATA] Abilities" at bounding box center [740, 346] width 313 height 30
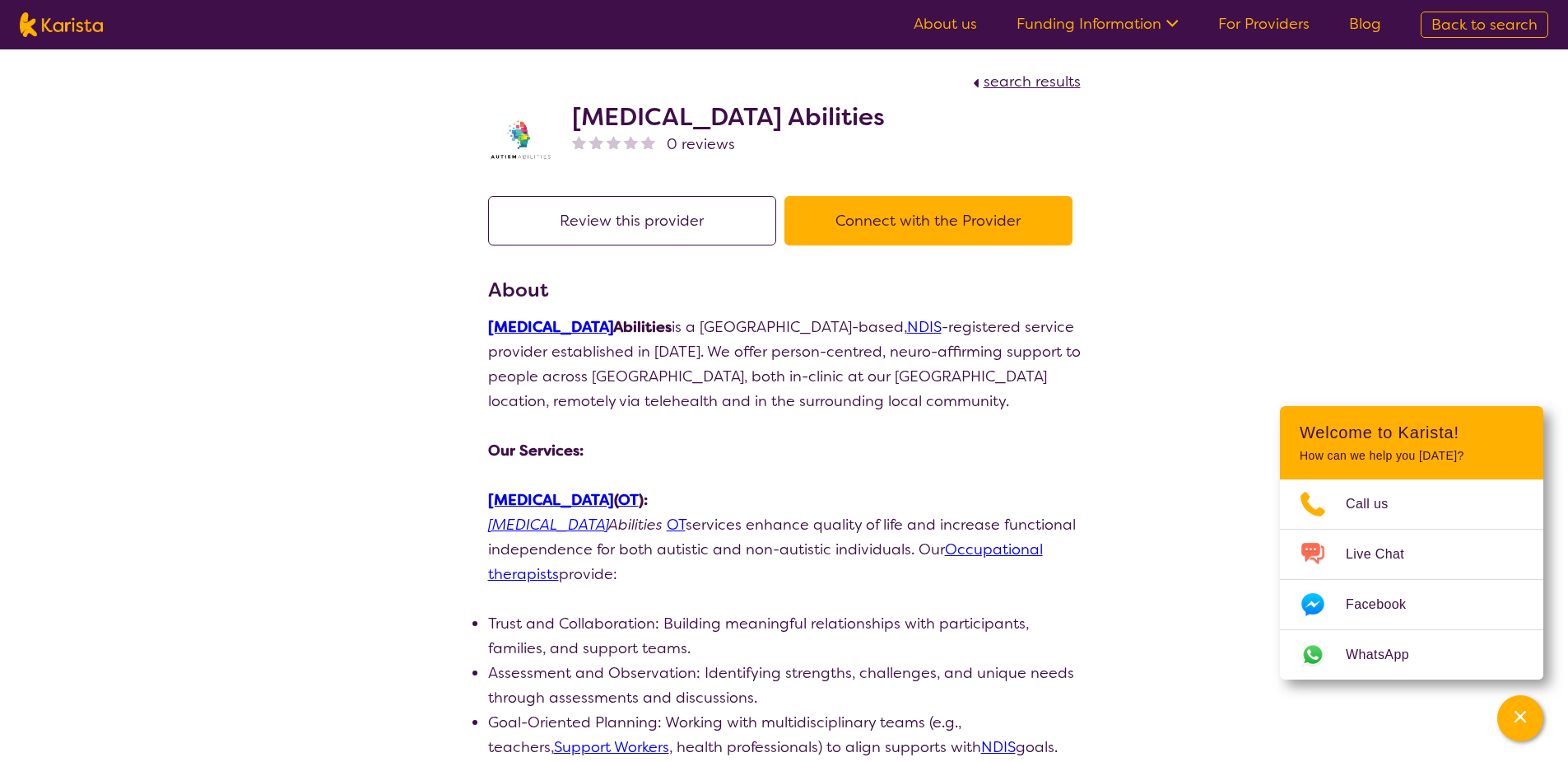
select select "by_score"
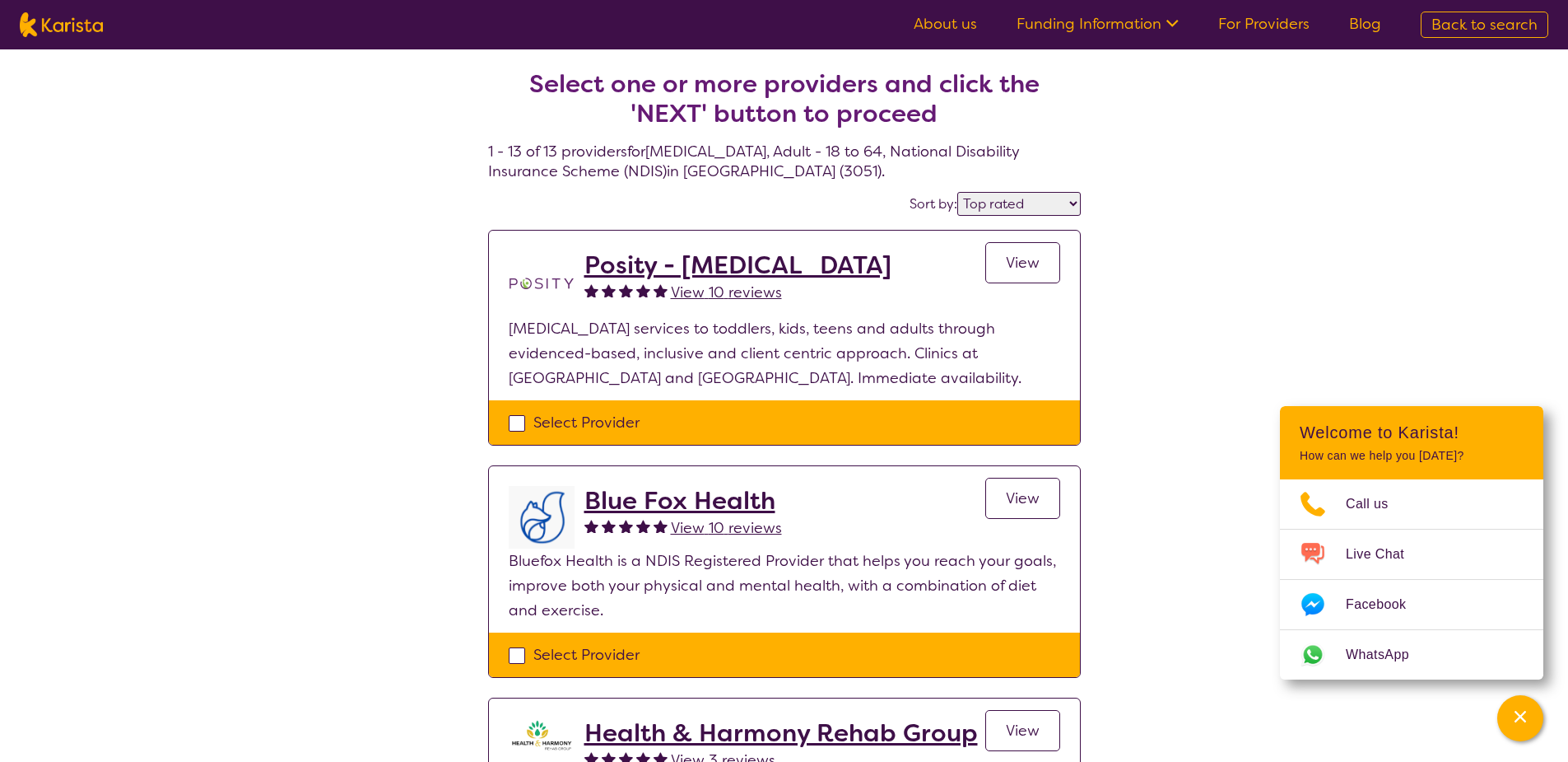
click at [968, 207] on select "Highly reviewed Top rated" at bounding box center [1019, 204] width 124 height 24
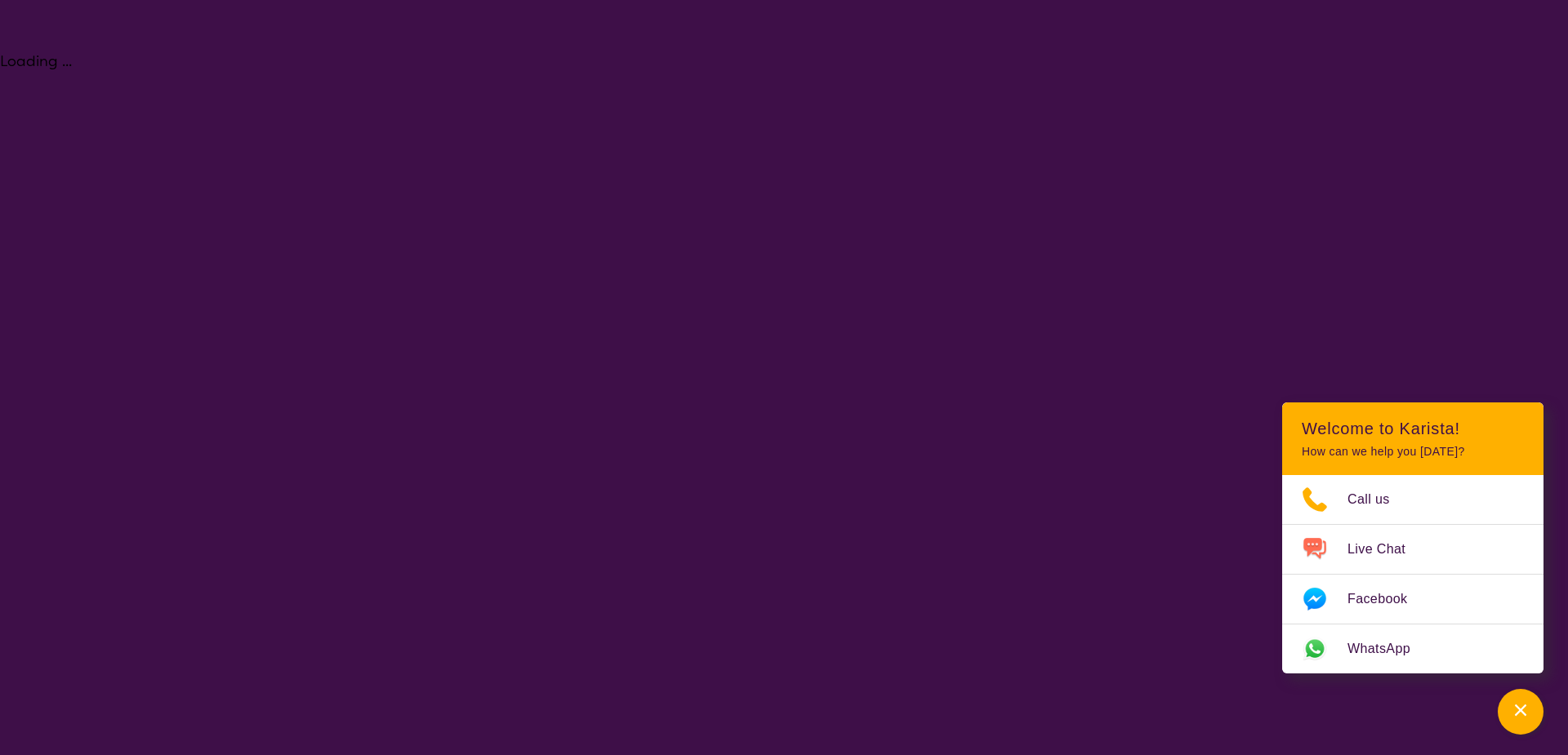
select select "[MEDICAL_DATA]"
select select "AD"
select select "NDIS"
select select "[MEDICAL_DATA]"
select select "AD"
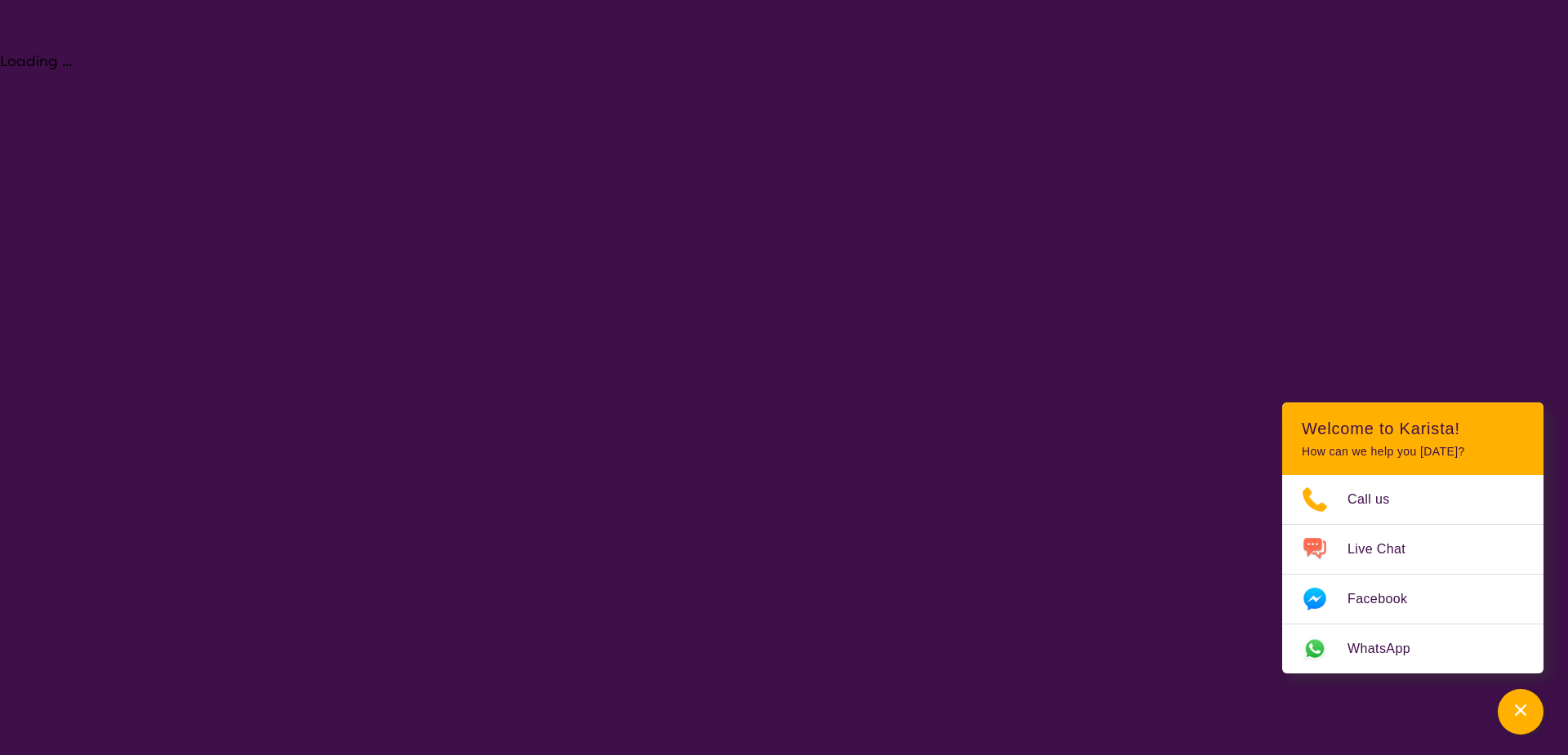
select select "NDIS"
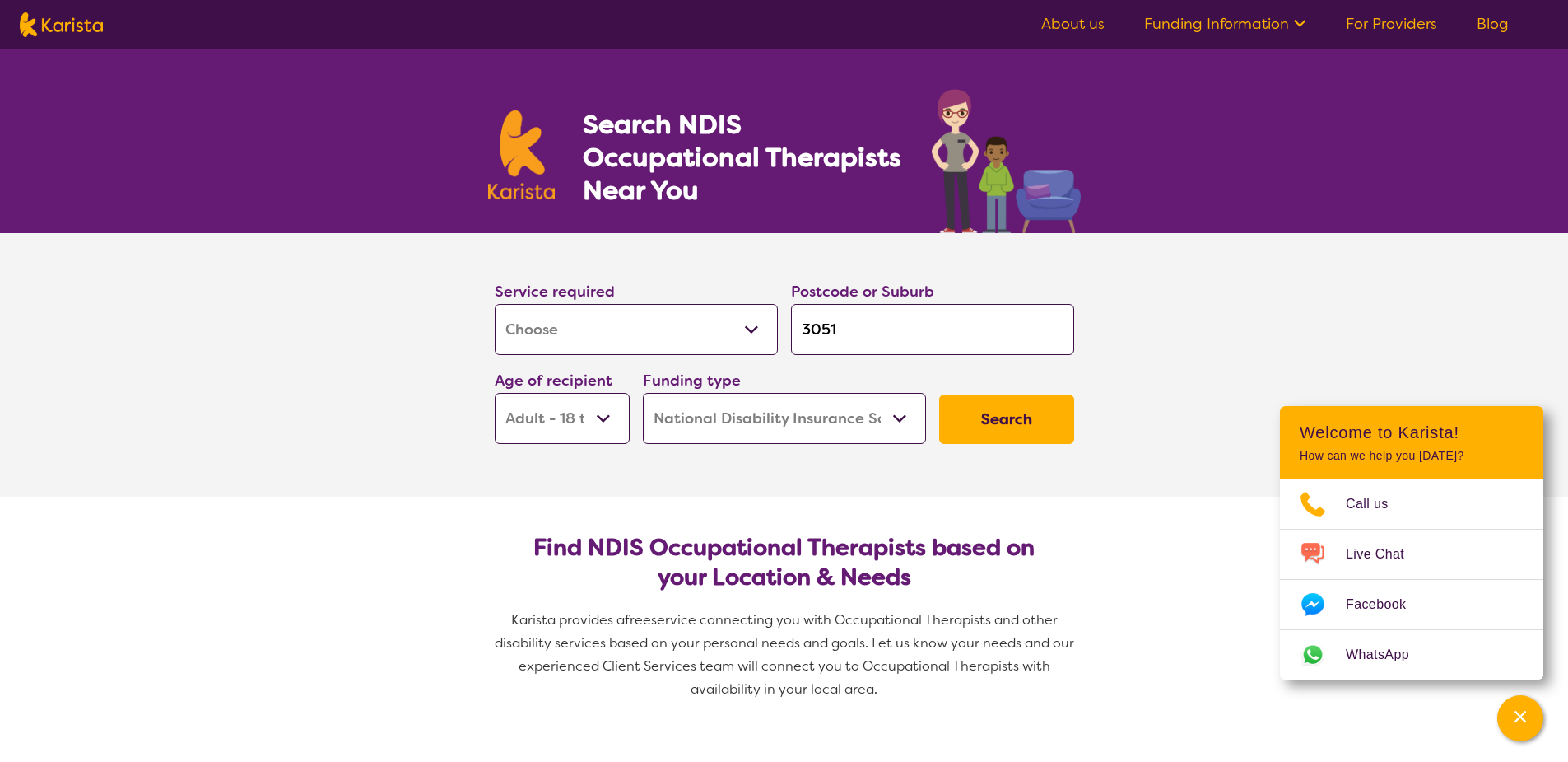
click at [707, 318] on select "Allied Health Assistant Assessment ([MEDICAL_DATA] or [MEDICAL_DATA]) Behaviour…" at bounding box center [636, 329] width 283 height 51
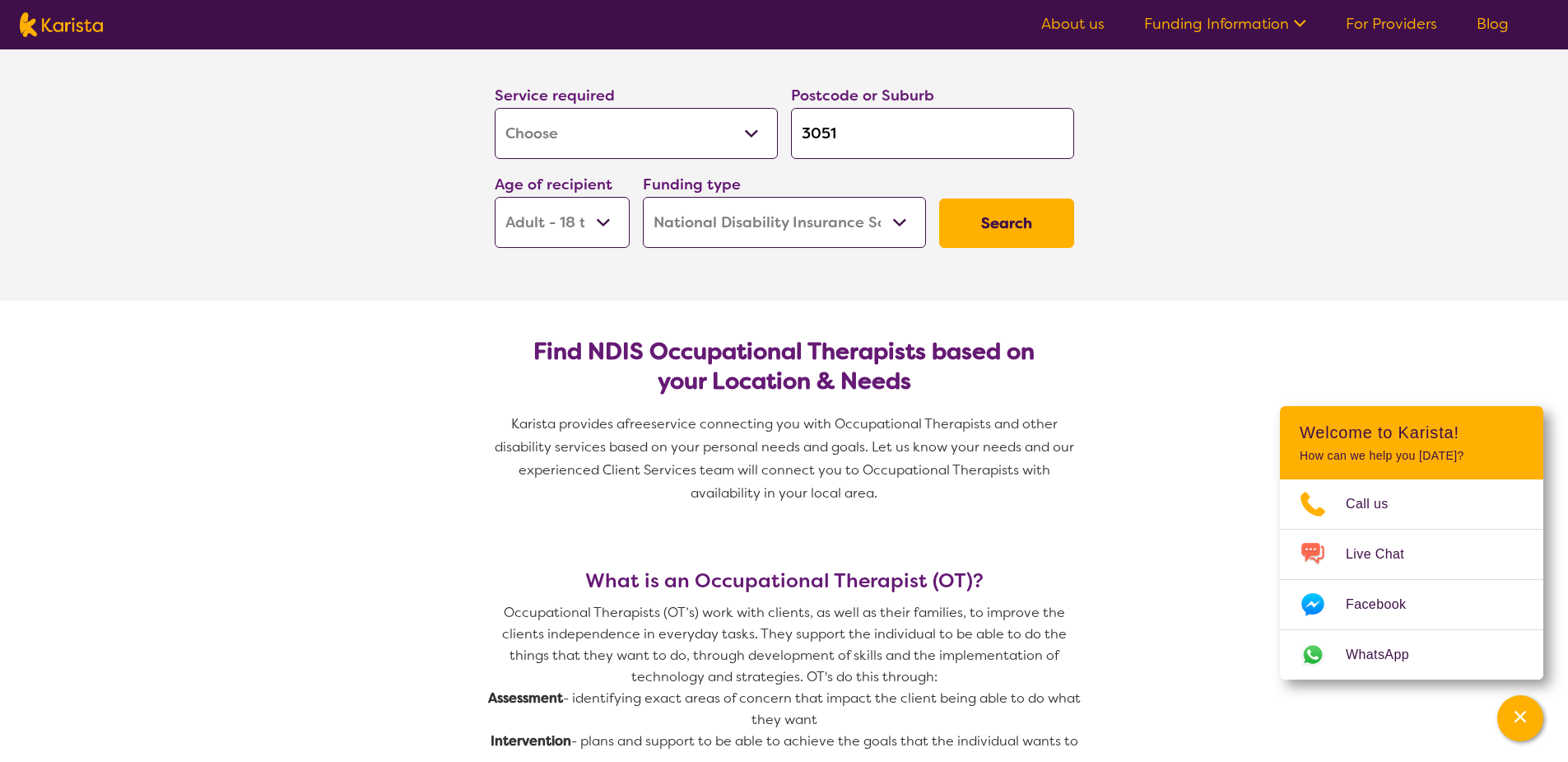
scroll to position [247, 0]
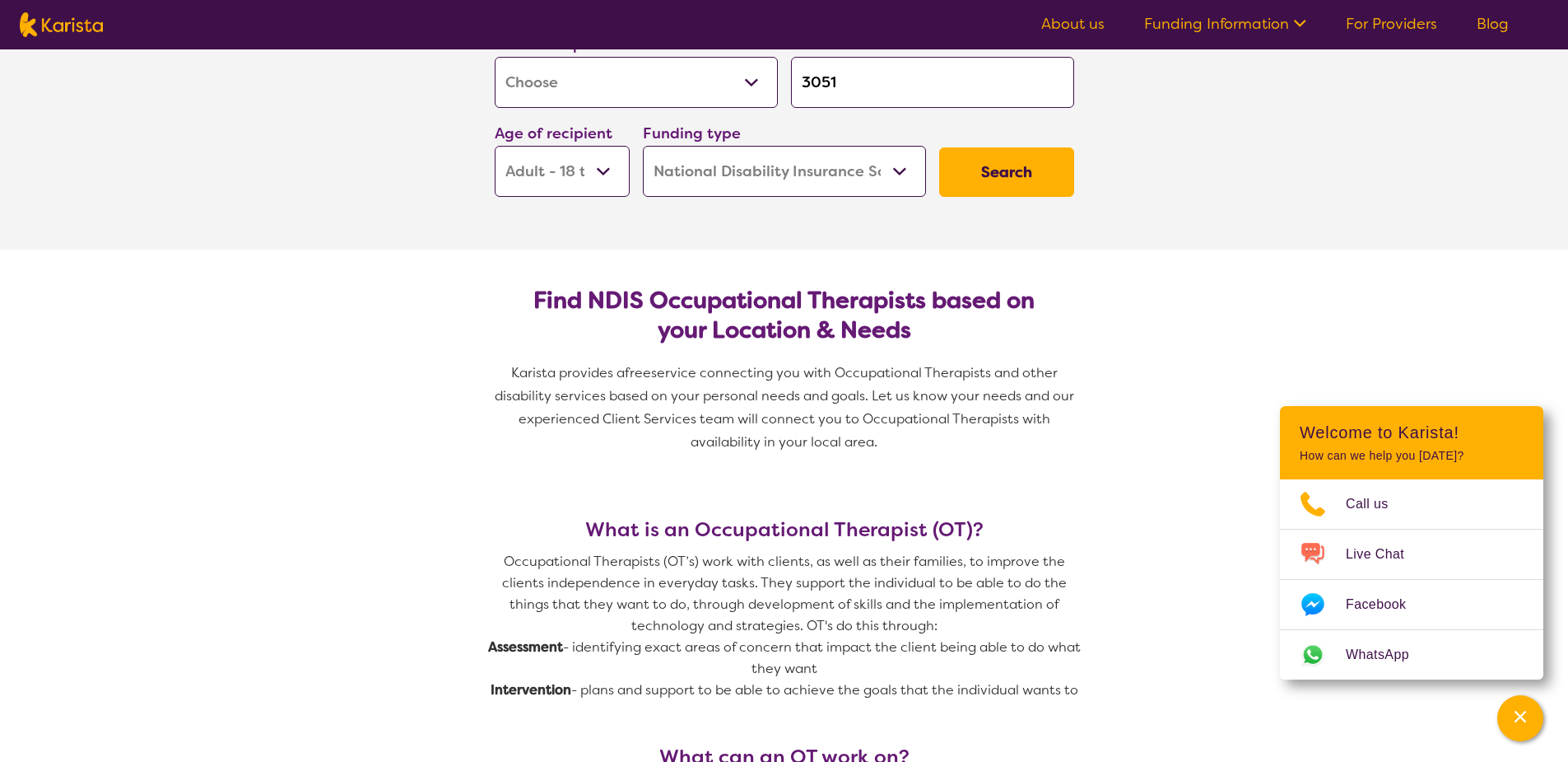
click at [679, 93] on select "Allied Health Assistant Assessment ([MEDICAL_DATA] or [MEDICAL_DATA]) Behaviour…" at bounding box center [636, 82] width 283 height 51
click at [681, 70] on select "Allied Health Assistant Assessment ([MEDICAL_DATA] or [MEDICAL_DATA]) Behaviour…" at bounding box center [636, 82] width 283 height 51
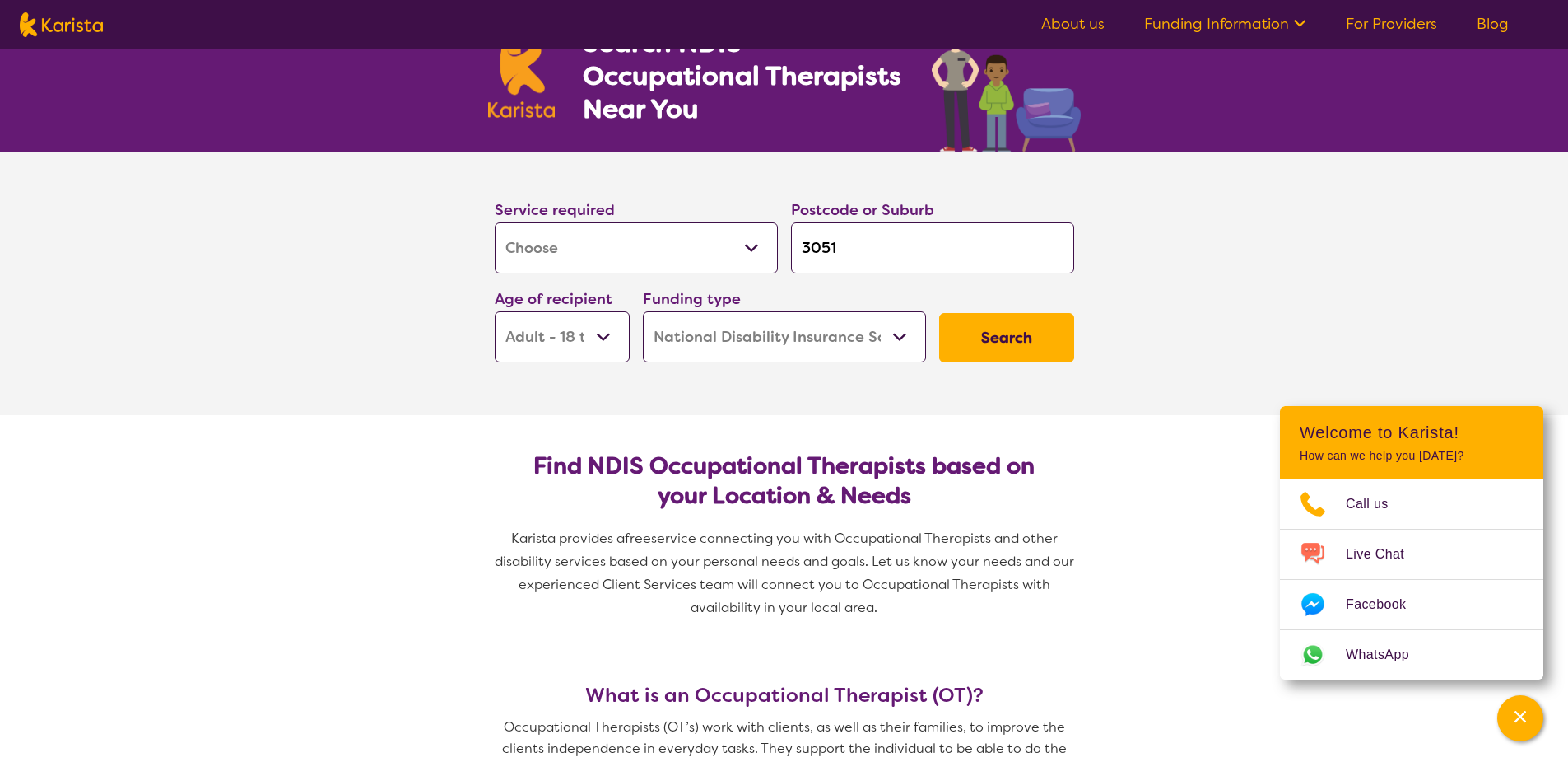
scroll to position [82, 0]
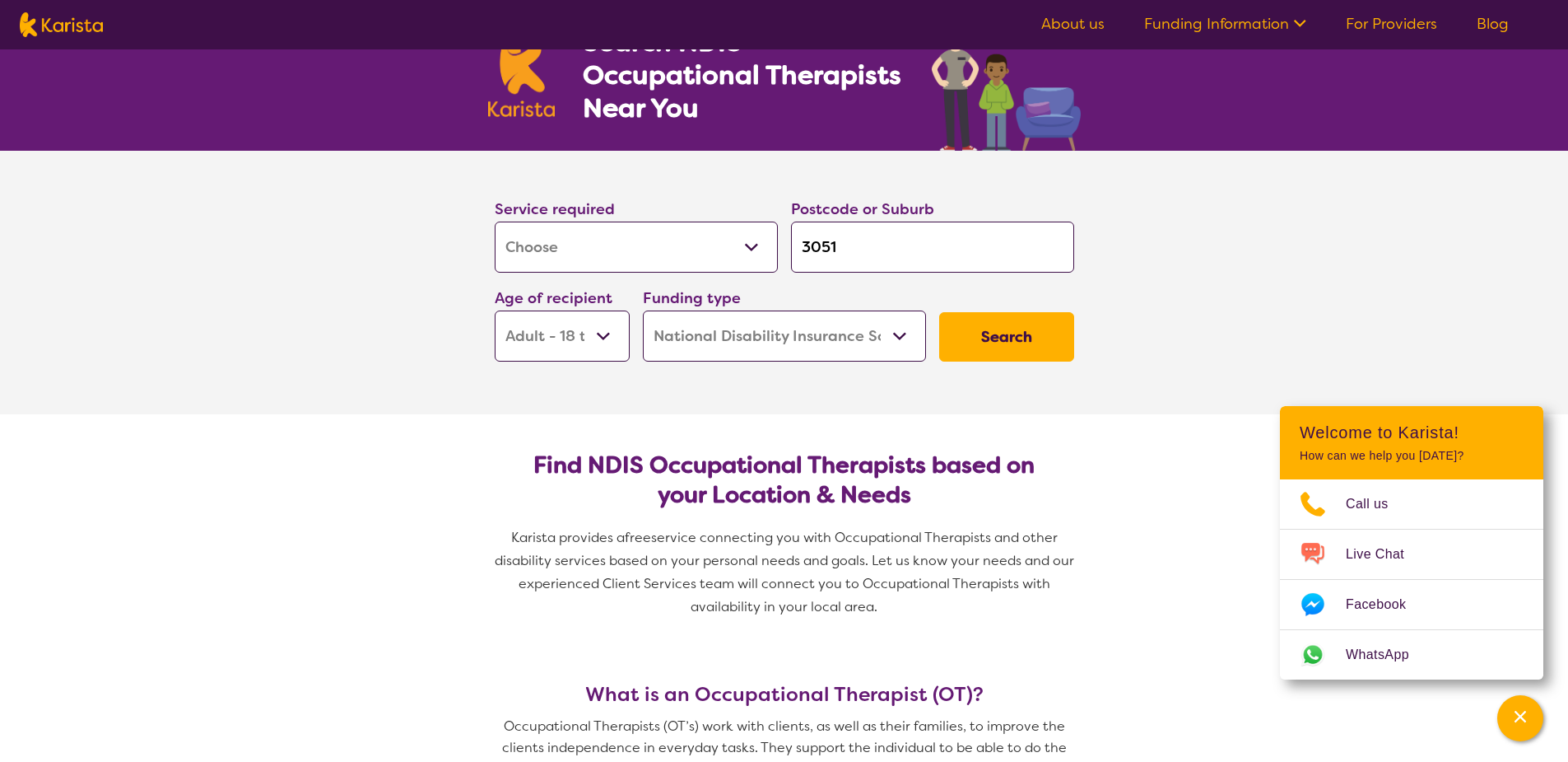
click at [642, 238] on select "Allied Health Assistant Assessment ([MEDICAL_DATA] or [MEDICAL_DATA]) Behaviour…" at bounding box center [636, 247] width 283 height 51
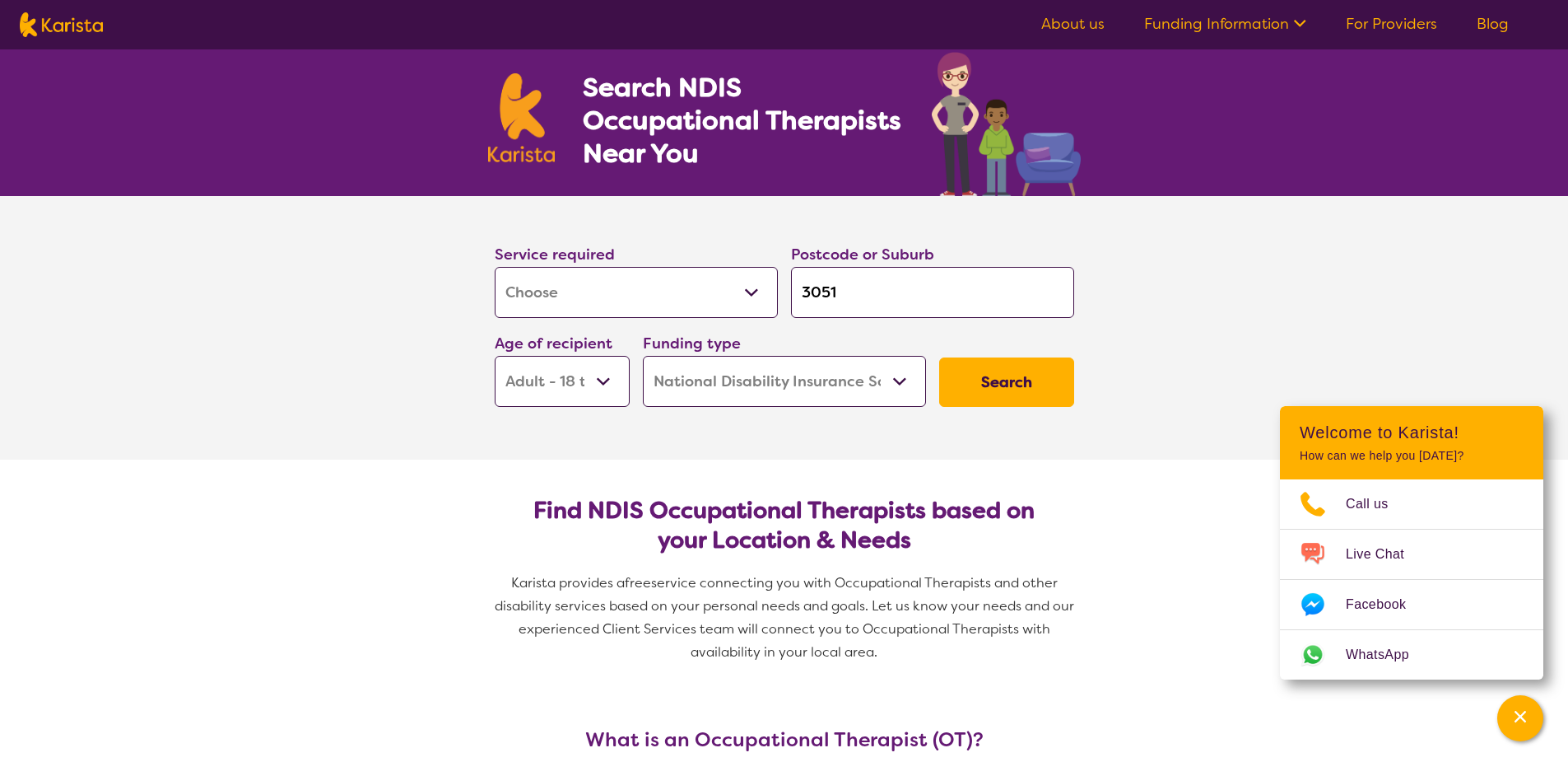
scroll to position [0, 0]
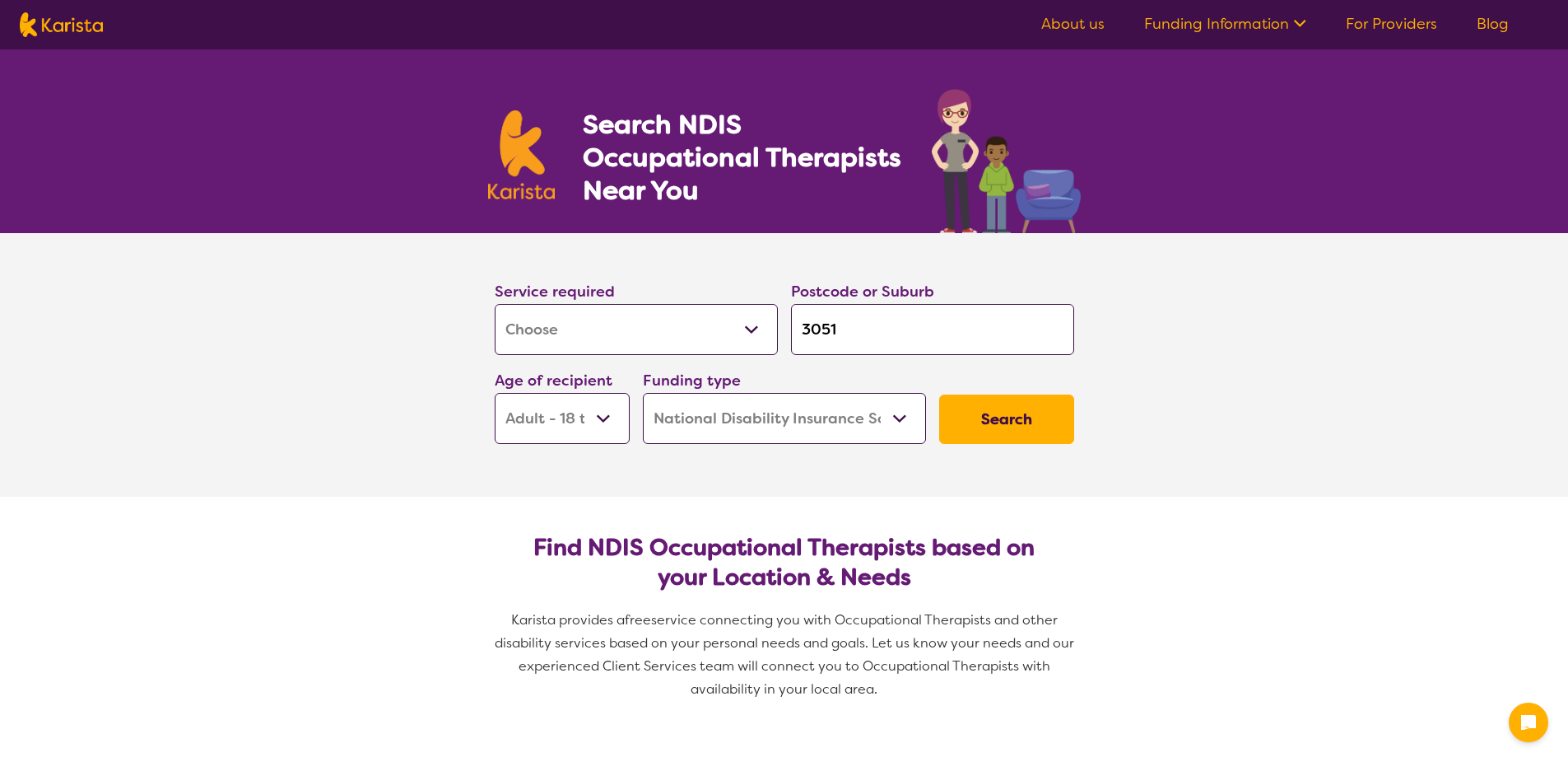
select select "[MEDICAL_DATA]"
select select "AD"
select select "NDIS"
select select "[MEDICAL_DATA]"
select select "AD"
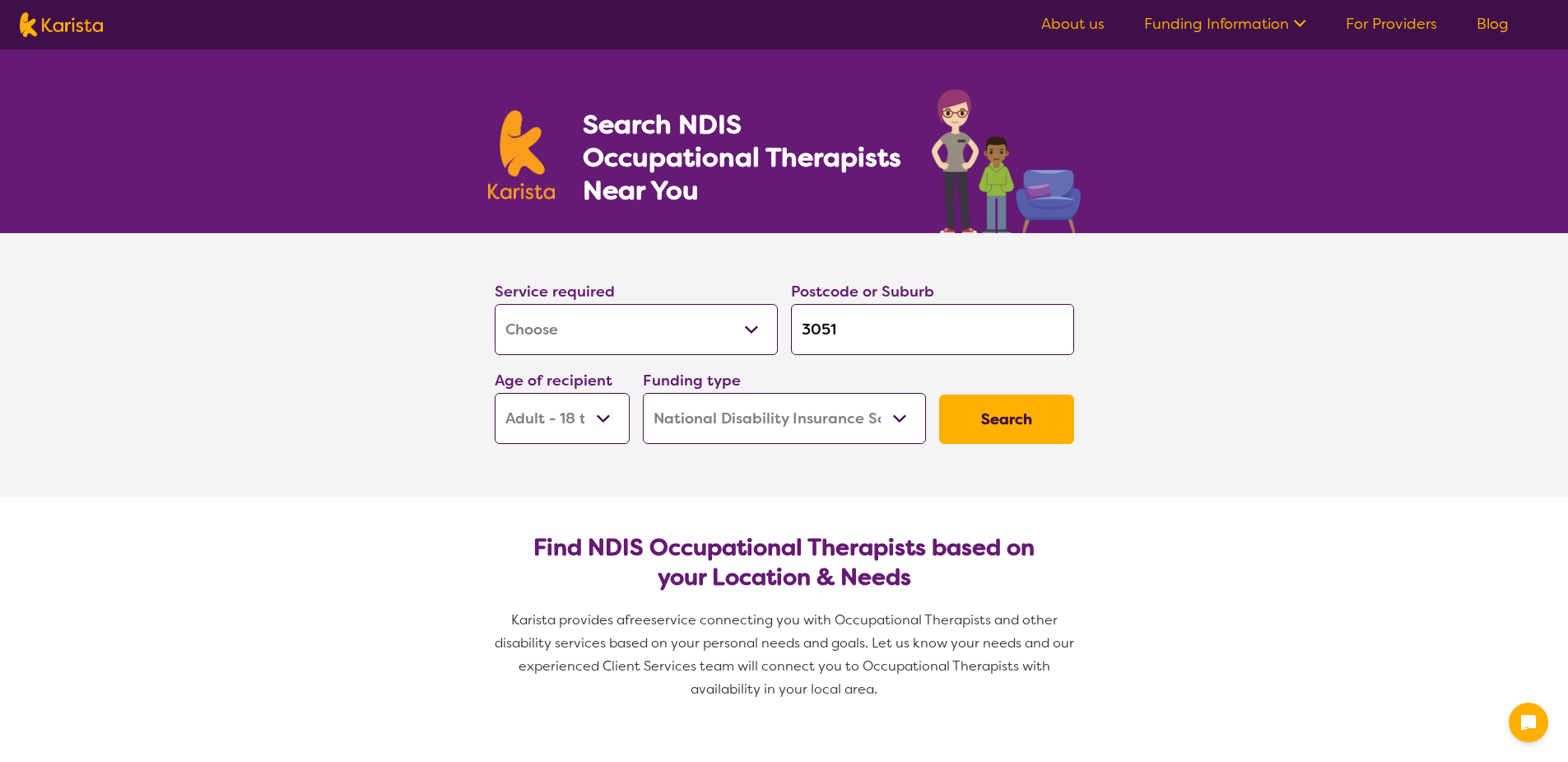
select select "NDIS"
click at [1022, 433] on button "Search" at bounding box center [1006, 419] width 135 height 49
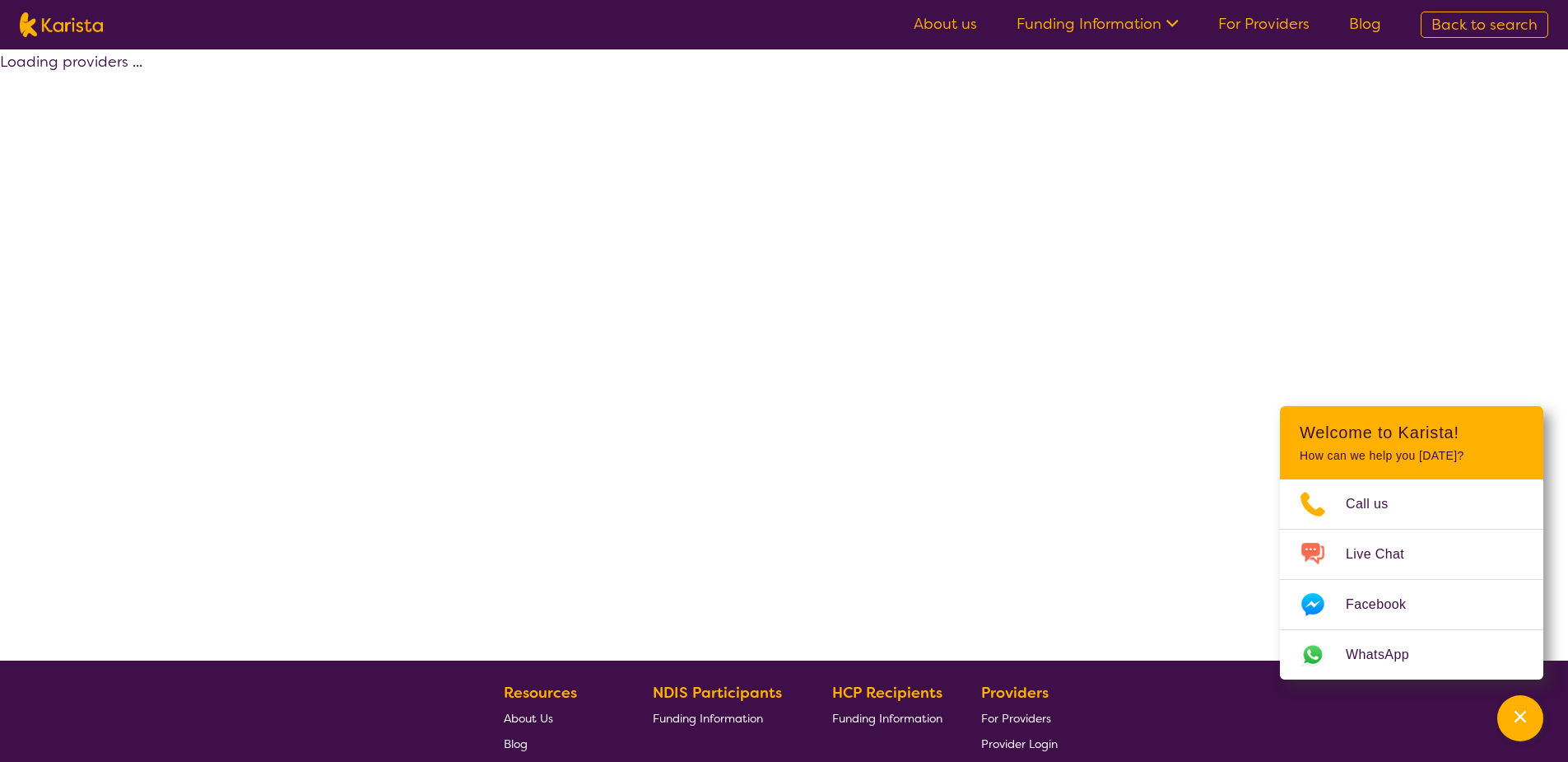
select select "by_score"
